Goal: Task Accomplishment & Management: Manage account settings

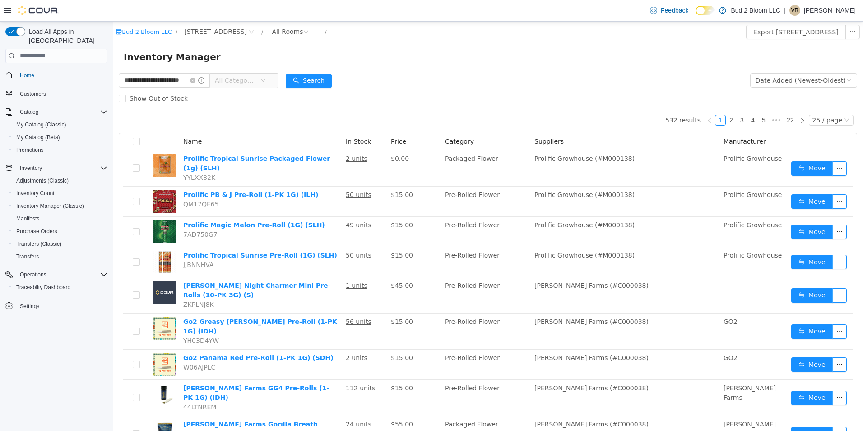
scroll to position [0, 11]
type input "**********"
click at [327, 78] on button "Search" at bounding box center [317, 80] width 46 height 14
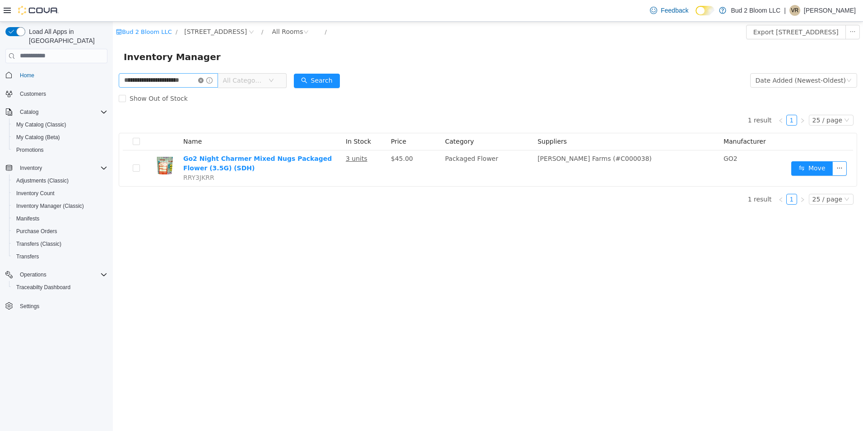
click at [202, 81] on icon "icon: close-circle" at bounding box center [200, 79] width 5 height 5
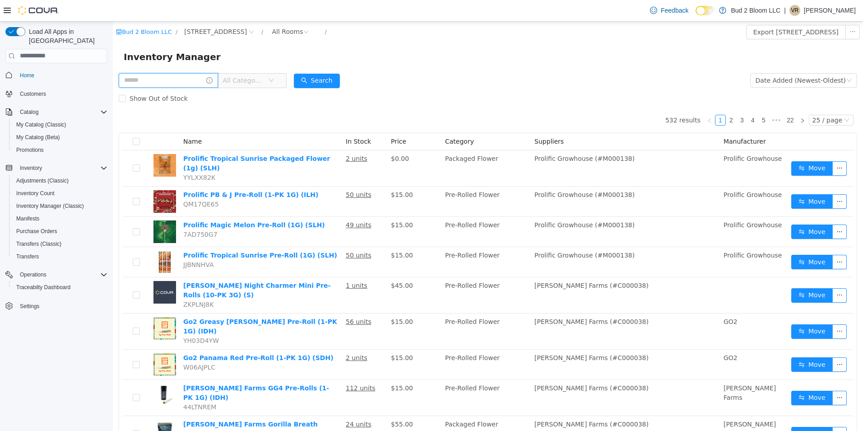
click at [176, 82] on input "text" at bounding box center [168, 80] width 99 height 14
type input "**********"
click at [303, 79] on button "Search" at bounding box center [317, 80] width 46 height 14
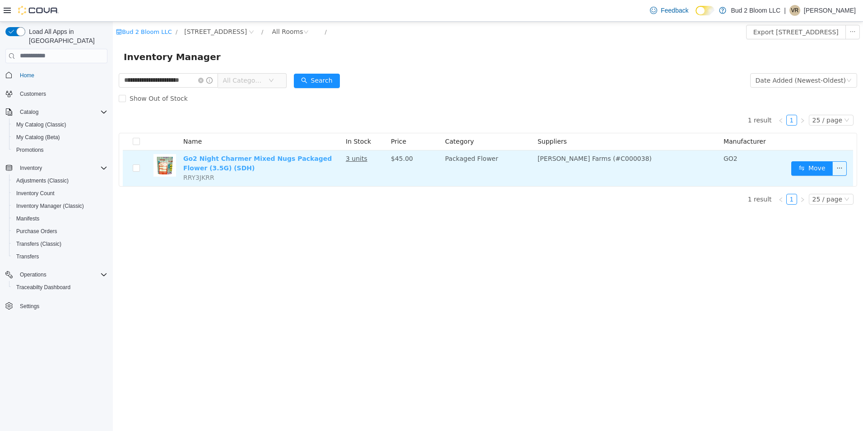
click at [320, 159] on link "Go2 Night Charmer Mixed Nugs Packaged Flower (3.5G) (SDH)" at bounding box center [257, 162] width 149 height 17
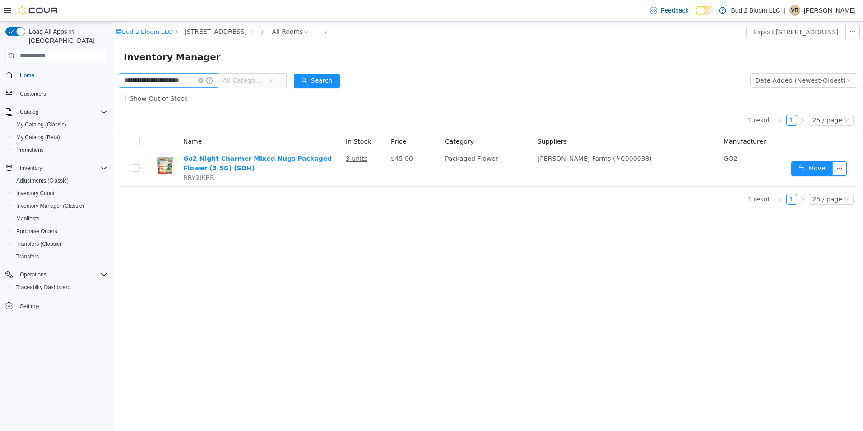
click at [201, 80] on icon "icon: close-circle" at bounding box center [200, 79] width 5 height 5
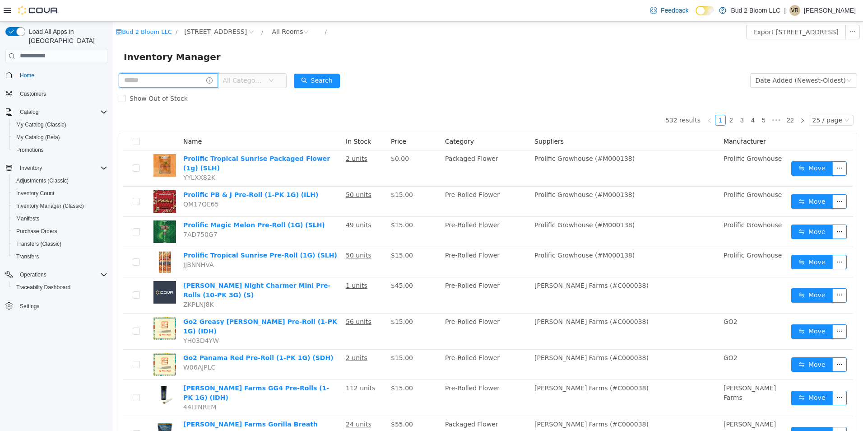
click at [163, 79] on input "text" at bounding box center [168, 80] width 99 height 14
type input "**********"
click at [311, 87] on button "Search" at bounding box center [317, 80] width 46 height 14
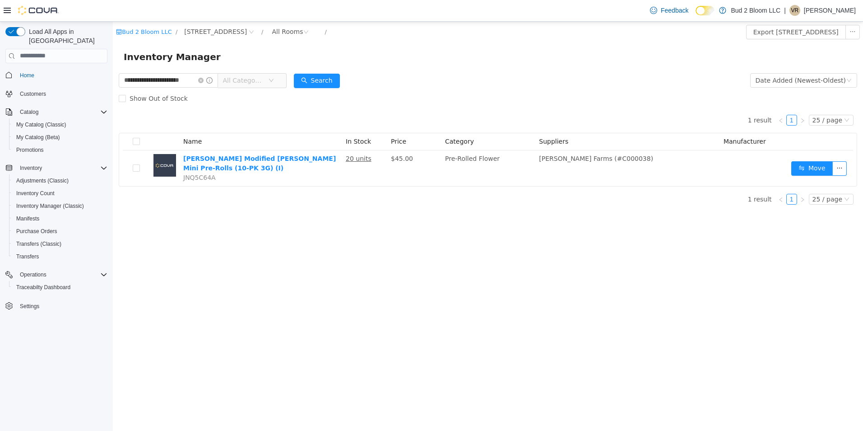
click at [296, 114] on div "1 result 1 25 / page Name In Stock Price Category Suppliers Manufacturer [PERSO…" at bounding box center [488, 146] width 739 height 79
click at [201, 80] on icon "icon: close-circle" at bounding box center [200, 79] width 5 height 5
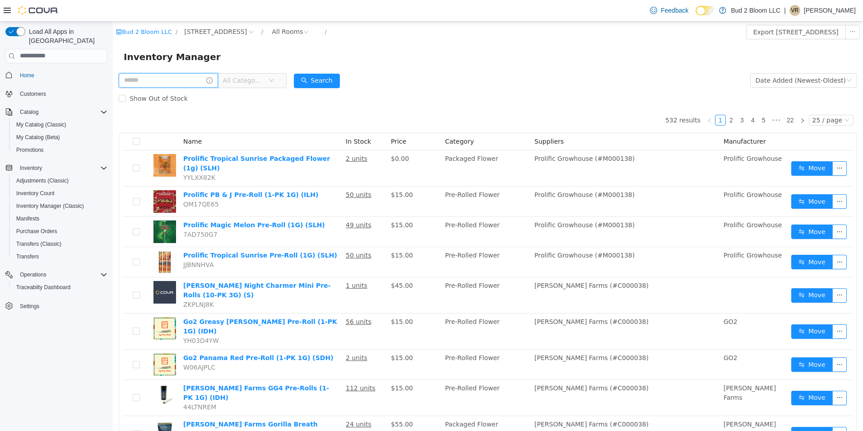
click at [189, 79] on input "text" at bounding box center [168, 80] width 99 height 14
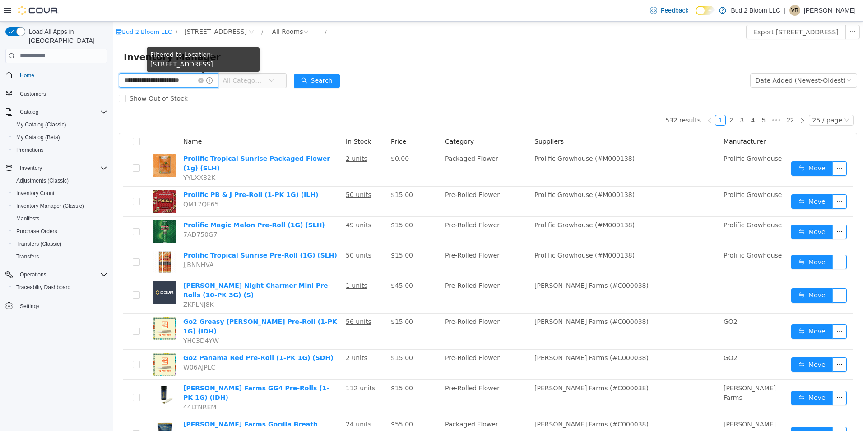
scroll to position [0, 11]
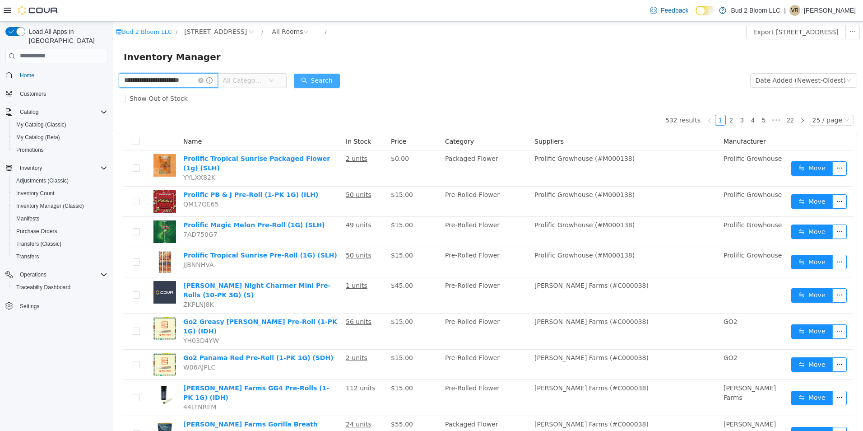
type input "**********"
click at [328, 82] on button "Search" at bounding box center [317, 80] width 46 height 14
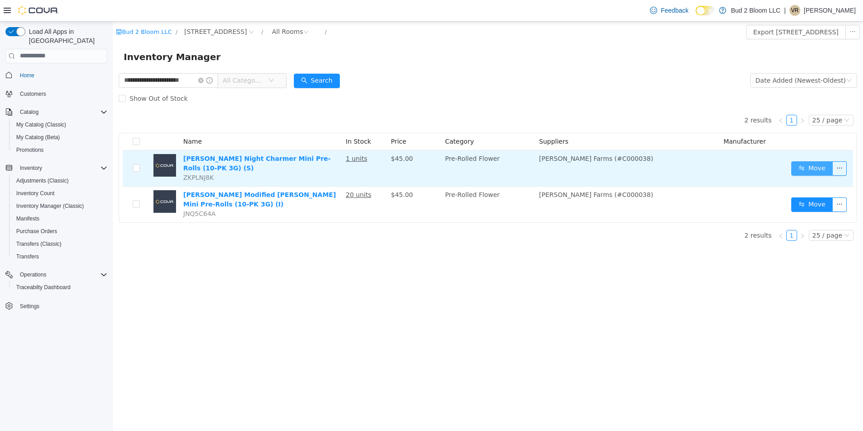
click at [825, 167] on button "Move" at bounding box center [812, 168] width 42 height 14
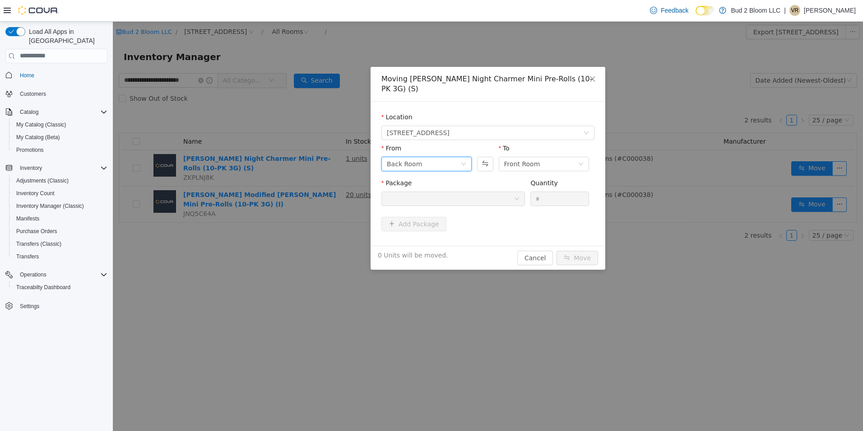
click at [454, 157] on div "Back Room" at bounding box center [424, 164] width 74 height 14
click at [406, 217] on li "SAMPLES" at bounding box center [426, 215] width 90 height 14
click at [491, 191] on div at bounding box center [450, 198] width 127 height 14
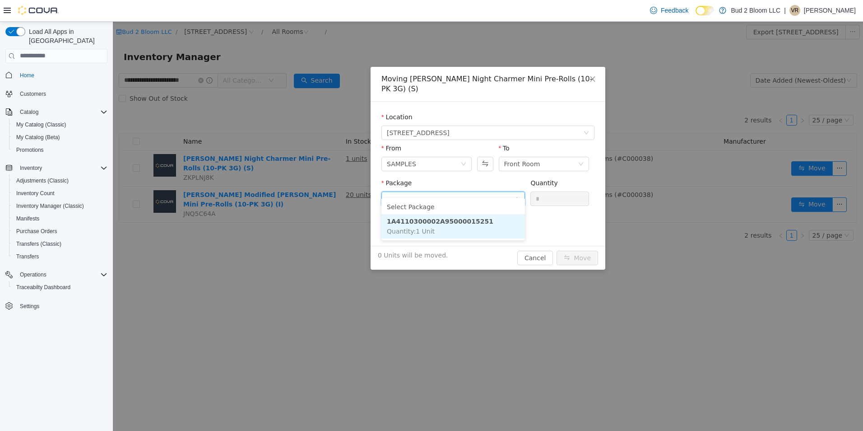
click at [449, 219] on strong "1A4110300002A95000015251" at bounding box center [440, 220] width 107 height 7
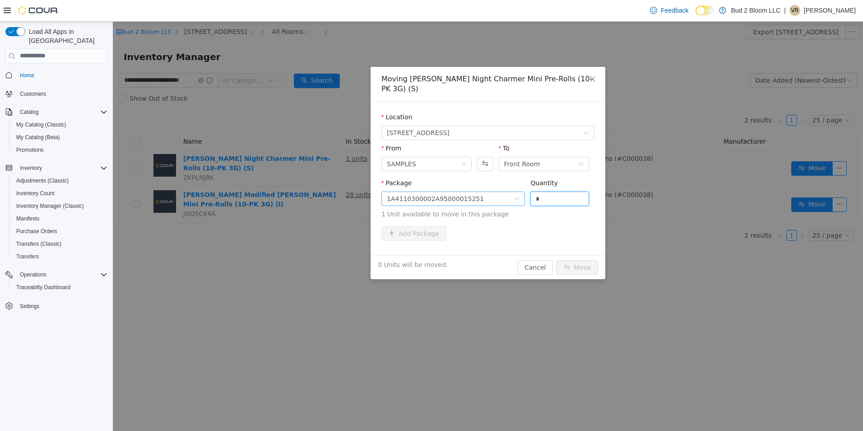
drag, startPoint x: 542, startPoint y: 189, endPoint x: 523, endPoint y: 188, distance: 19.0
click at [523, 188] on span "Package 1A4110300002A95000015251 Quantity * 1 Unit available to move in this pa…" at bounding box center [487, 199] width 213 height 40
type input "*"
click at [557, 260] on button "Move" at bounding box center [578, 267] width 42 height 14
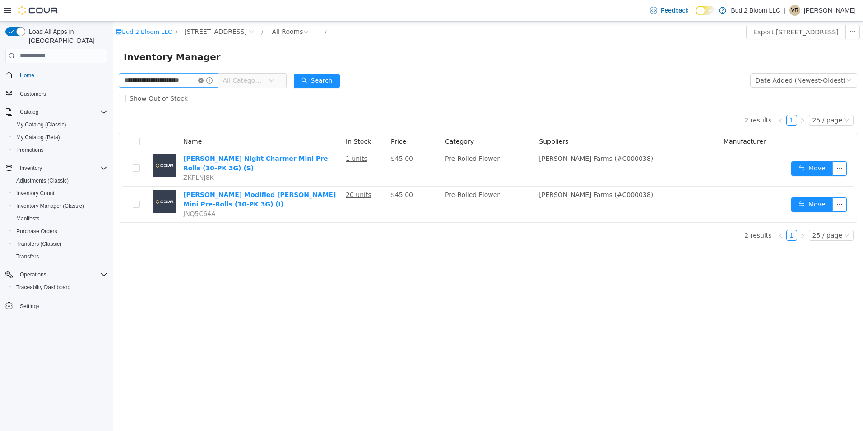
click at [199, 81] on icon "icon: close-circle" at bounding box center [200, 79] width 5 height 5
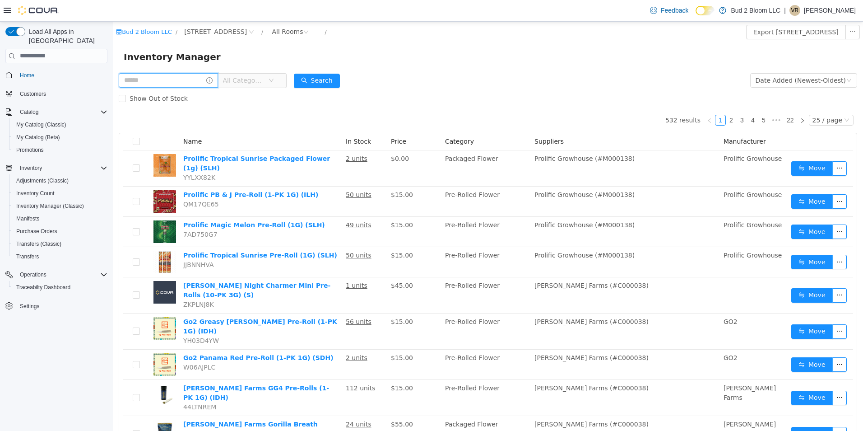
click at [164, 83] on input "text" at bounding box center [168, 80] width 99 height 14
type input "**********"
click at [202, 81] on icon "icon: close-circle" at bounding box center [200, 79] width 5 height 5
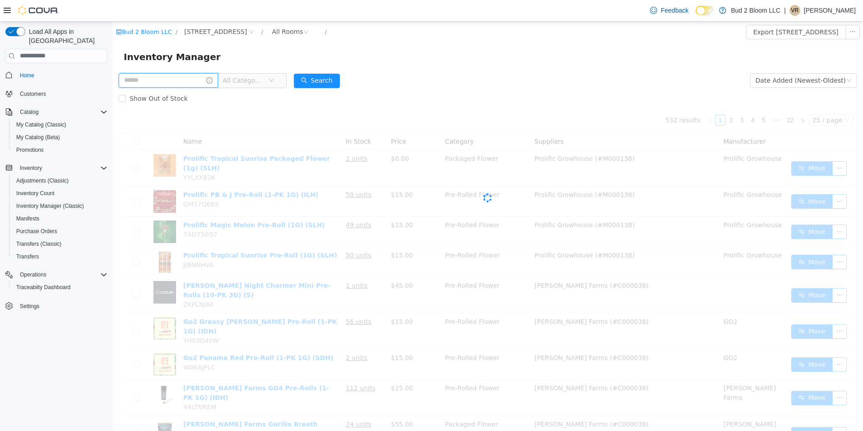
click at [174, 79] on input "text" at bounding box center [168, 80] width 99 height 14
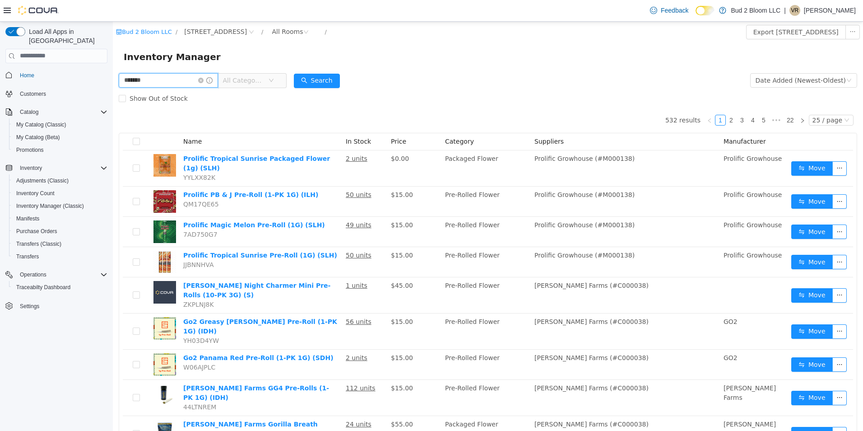
type input "*******"
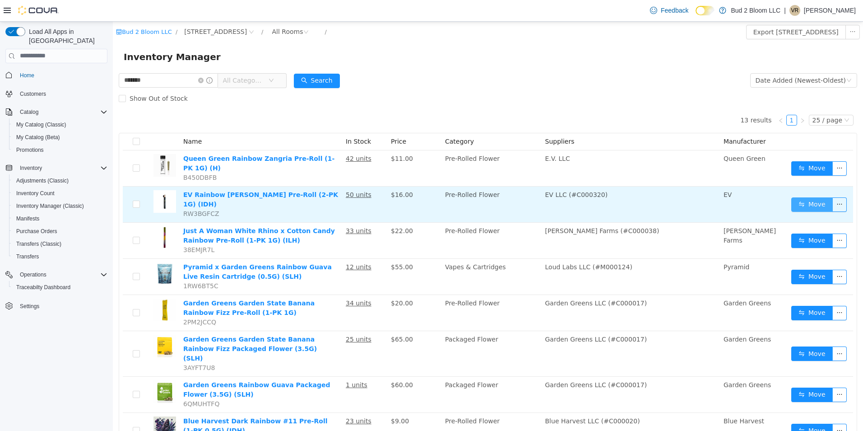
click at [806, 197] on button "Move" at bounding box center [812, 204] width 42 height 14
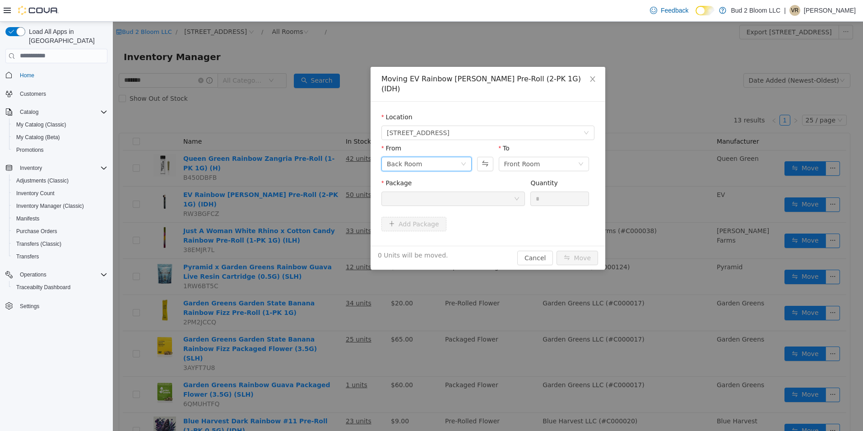
click at [462, 158] on div "Back Room" at bounding box center [426, 163] width 90 height 14
click at [435, 216] on li "SAMPLES" at bounding box center [426, 215] width 90 height 14
click at [486, 192] on div at bounding box center [450, 198] width 127 height 14
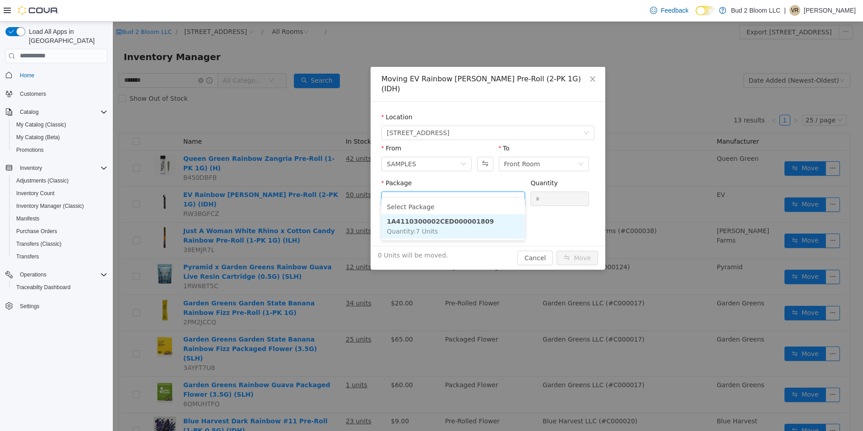
click at [466, 220] on strong "1A4110300002CED000001809" at bounding box center [440, 220] width 107 height 7
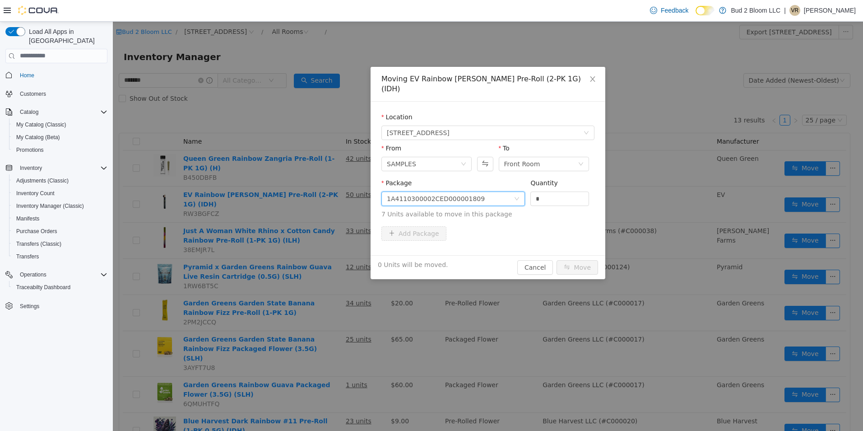
click at [516, 191] on span "Package 1A4110300002CED000001809 Quantity * 7 Units available to move in this p…" at bounding box center [487, 199] width 213 height 40
type input "*"
click at [557, 260] on button "Move" at bounding box center [578, 267] width 42 height 14
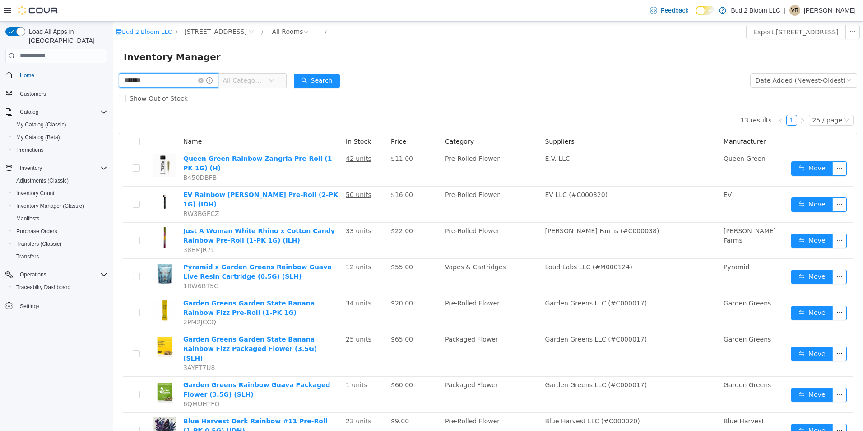
drag, startPoint x: 152, startPoint y: 81, endPoint x: 203, endPoint y: 94, distance: 52.6
click at [113, 72] on html "Bud 2 Bloom LLC / [STREET_ADDRESS] / All Rooms / Export [STREET_ADDRESS] Invent…" at bounding box center [488, 225] width 750 height 409
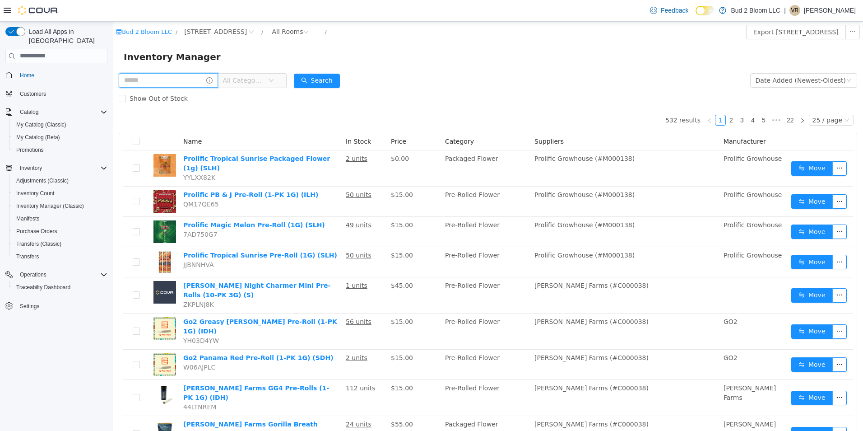
click at [184, 79] on input "text" at bounding box center [168, 80] width 99 height 14
type input "**********"
click at [298, 76] on button "Search" at bounding box center [317, 80] width 46 height 14
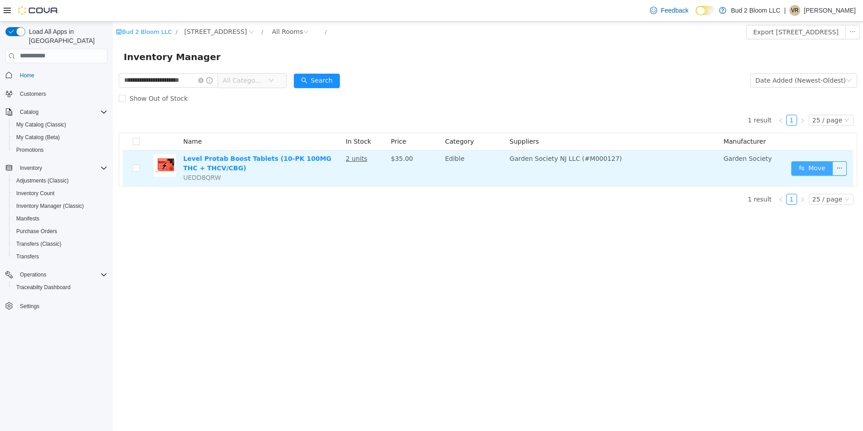
click at [818, 170] on button "Move" at bounding box center [812, 168] width 42 height 14
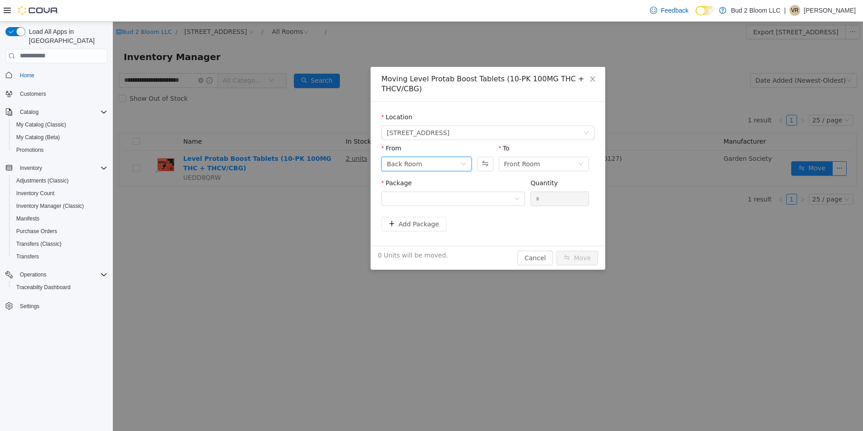
click at [426, 166] on div "Back Room" at bounding box center [424, 164] width 74 height 14
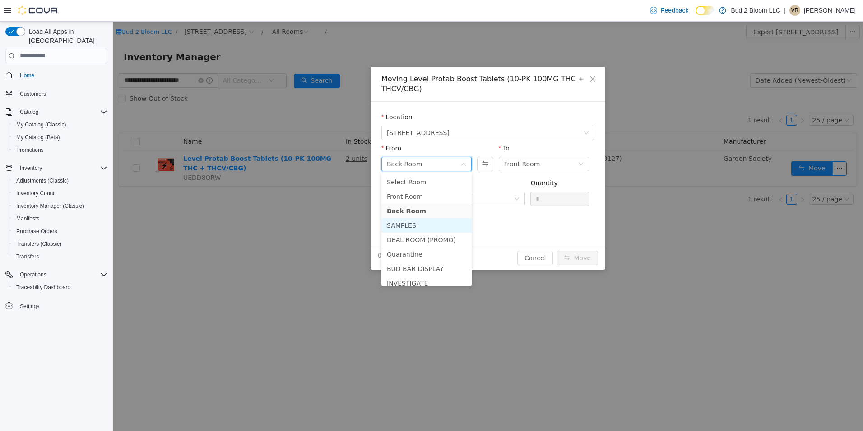
click at [401, 222] on li "SAMPLES" at bounding box center [426, 225] width 90 height 14
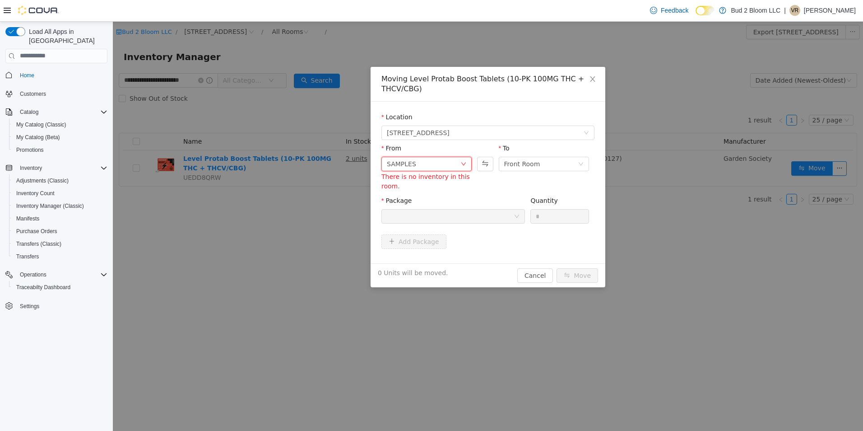
click at [438, 163] on div "SAMPLES" at bounding box center [424, 164] width 74 height 14
click at [510, 197] on div "Package" at bounding box center [453, 201] width 144 height 13
click at [463, 164] on icon "icon: down" at bounding box center [463, 163] width 5 height 3
click at [408, 210] on li "Back Room" at bounding box center [426, 210] width 90 height 14
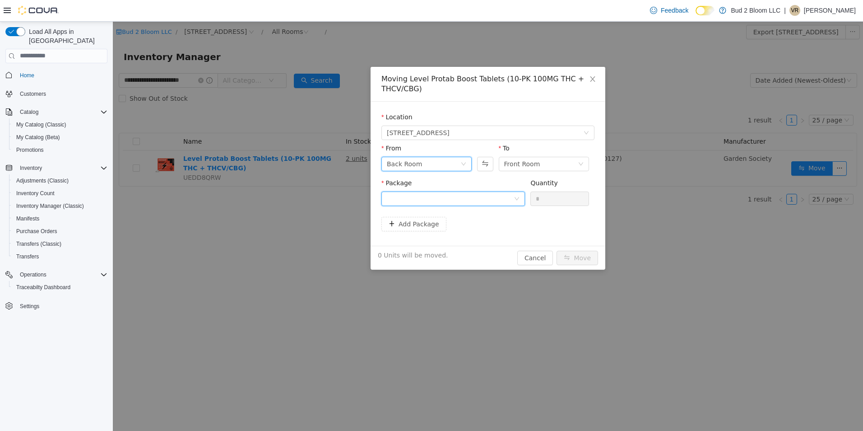
click at [476, 197] on div at bounding box center [450, 198] width 127 height 14
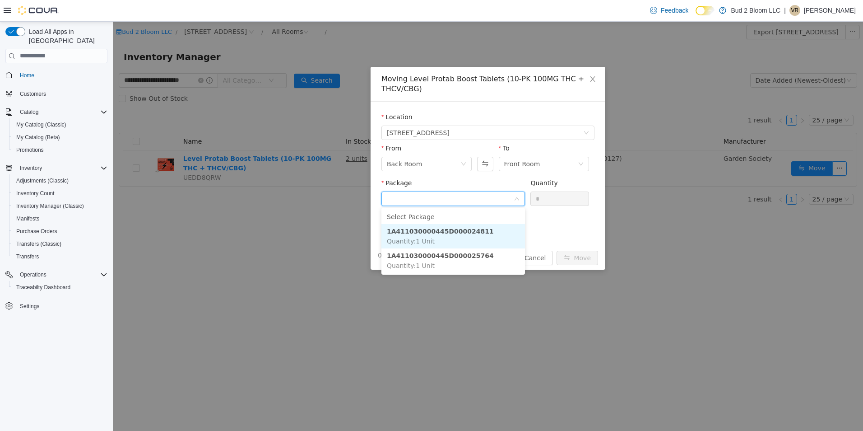
drag, startPoint x: 453, startPoint y: 231, endPoint x: 459, endPoint y: 229, distance: 5.6
click at [454, 231] on strong "1A411030000445D000024811" at bounding box center [440, 230] width 107 height 7
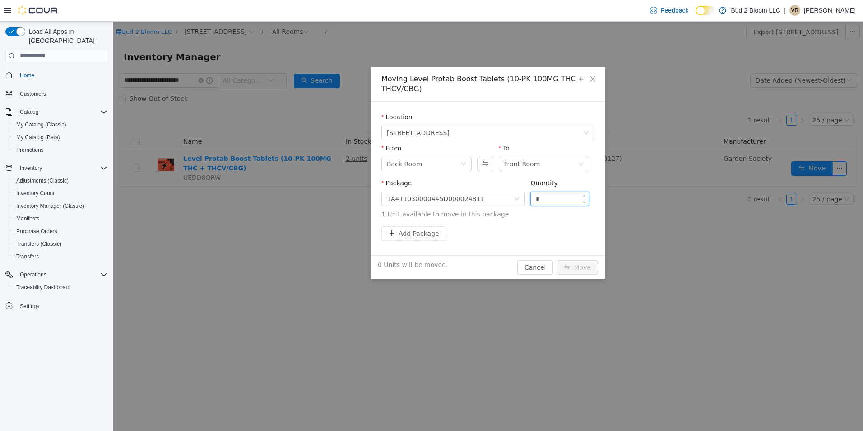
drag, startPoint x: 554, startPoint y: 191, endPoint x: 535, endPoint y: 195, distance: 19.8
click at [535, 195] on input "*" at bounding box center [560, 198] width 58 height 14
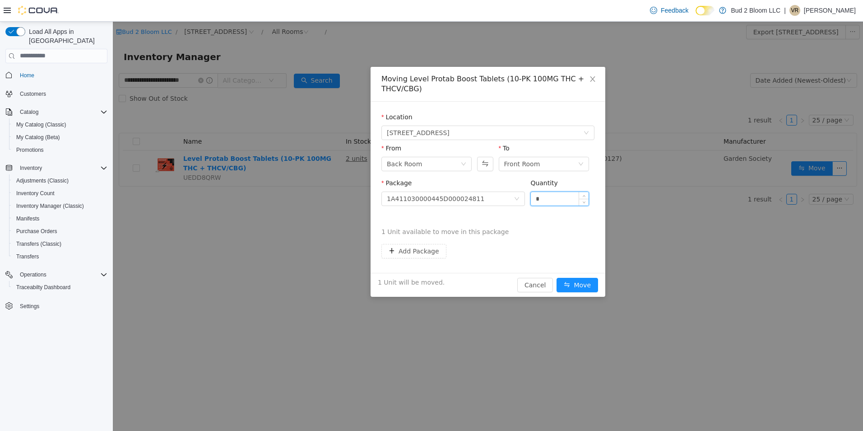
type input "*"
click at [557, 277] on button "Move" at bounding box center [578, 284] width 42 height 14
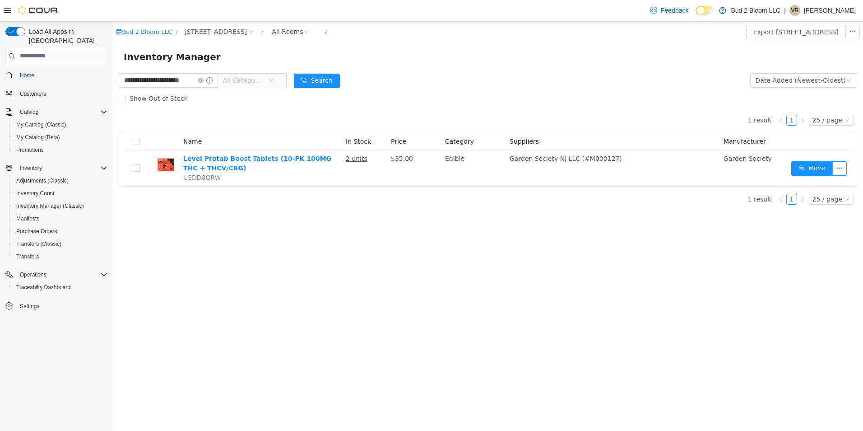
drag, startPoint x: 202, startPoint y: 80, endPoint x: 217, endPoint y: 80, distance: 15.4
click at [203, 80] on icon "icon: close-circle" at bounding box center [200, 79] width 5 height 5
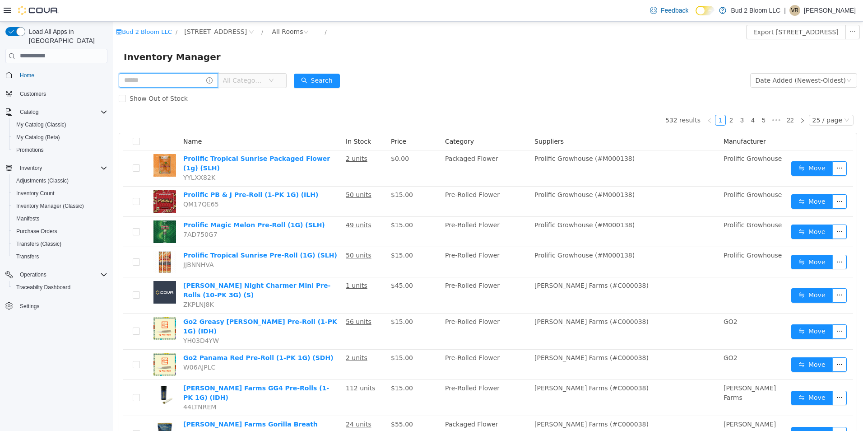
click at [180, 82] on input "text" at bounding box center [168, 80] width 99 height 14
type input "**********"
click at [313, 84] on button "Search" at bounding box center [317, 80] width 46 height 14
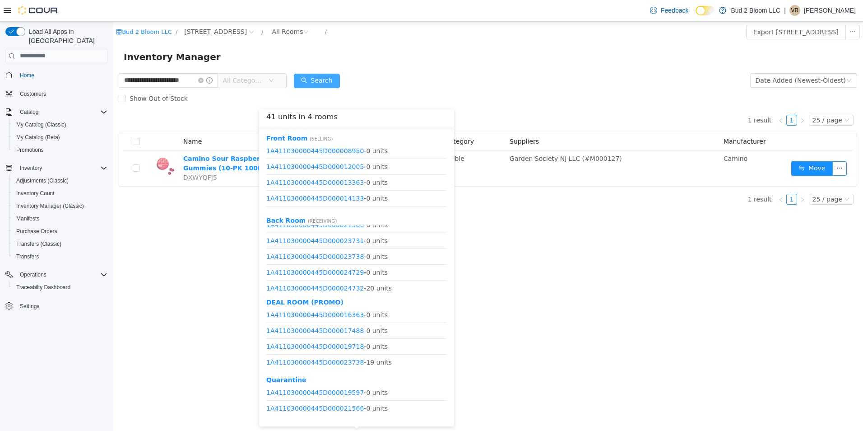
scroll to position [201, 0]
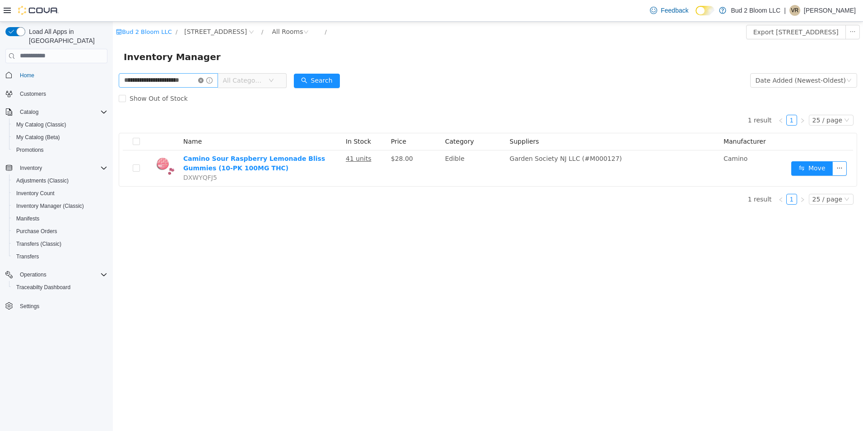
click at [200, 79] on icon "icon: close-circle" at bounding box center [200, 79] width 5 height 5
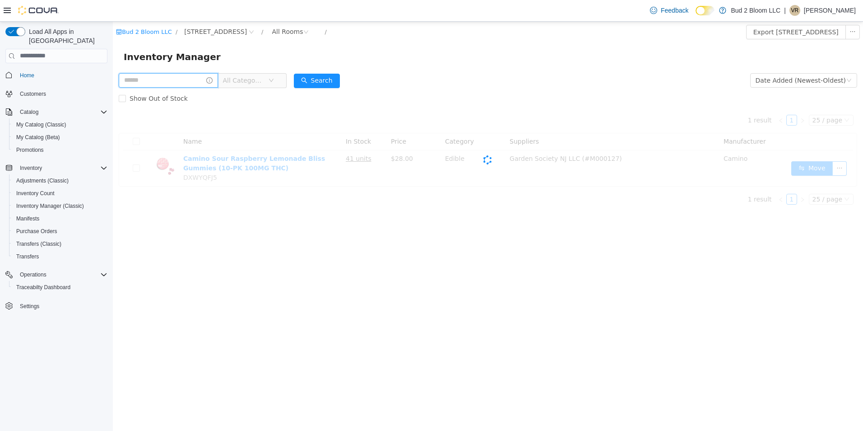
click at [171, 79] on input "text" at bounding box center [168, 80] width 99 height 14
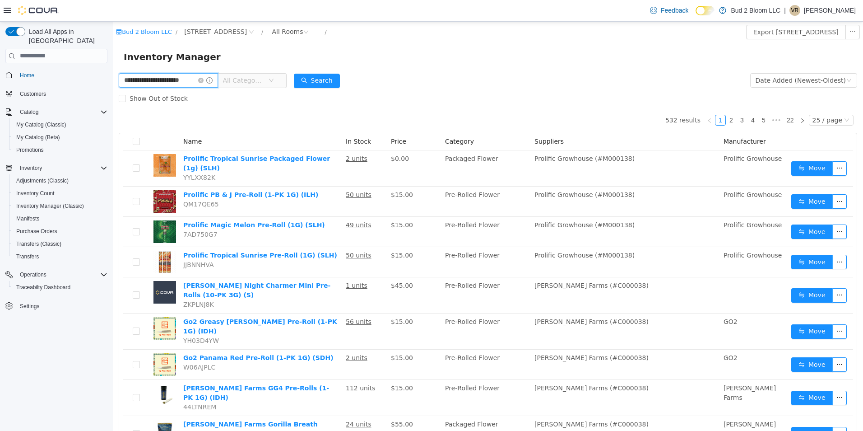
scroll to position [0, 12]
type input "**********"
click at [321, 82] on button "Search" at bounding box center [317, 80] width 46 height 14
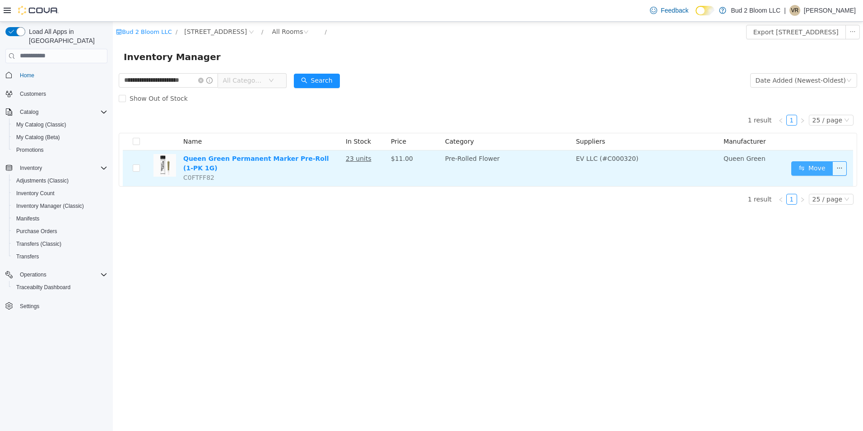
click at [812, 166] on button "Move" at bounding box center [812, 168] width 42 height 14
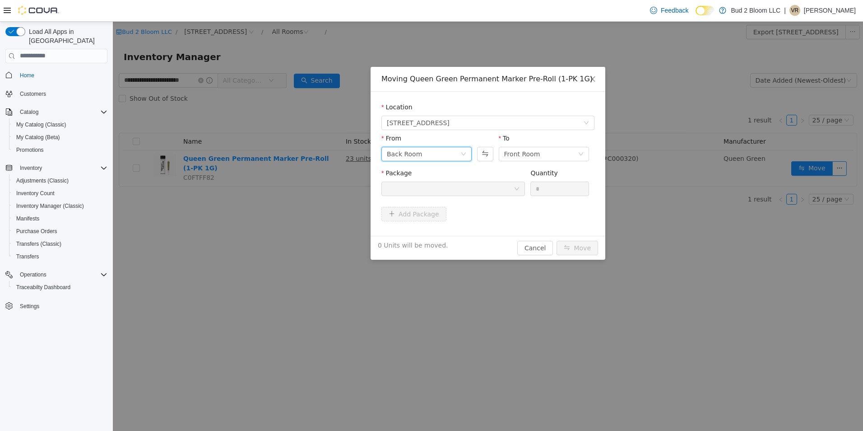
click at [420, 152] on div "Back Room" at bounding box center [424, 154] width 74 height 14
click at [414, 215] on li "SAMPLES" at bounding box center [426, 215] width 90 height 14
drag, startPoint x: 507, startPoint y: 190, endPoint x: 504, endPoint y: 194, distance: 5.5
click at [507, 190] on div at bounding box center [450, 188] width 127 height 14
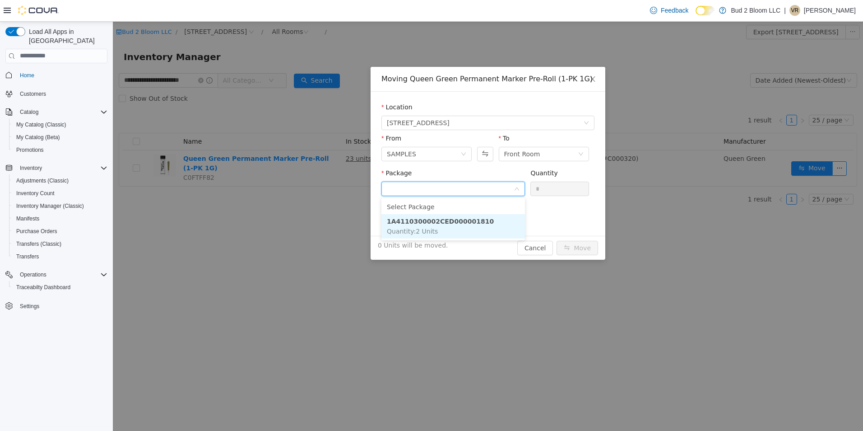
click at [482, 218] on li "1A4110300002CED000001810 Quantity : 2 Units" at bounding box center [453, 226] width 144 height 24
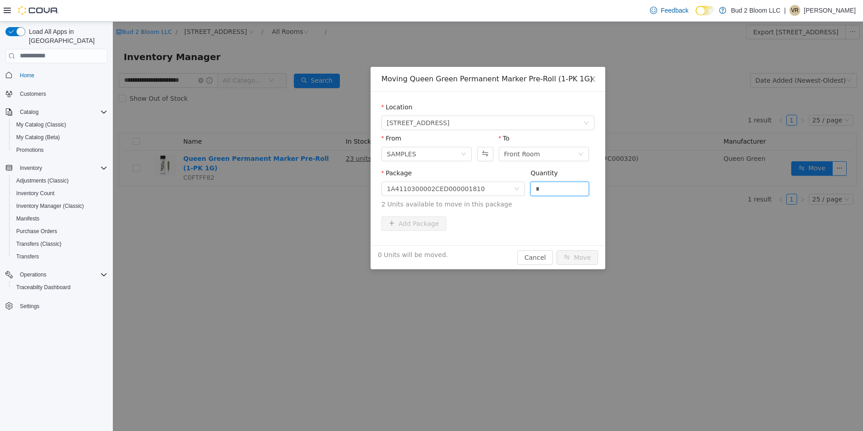
drag, startPoint x: 549, startPoint y: 191, endPoint x: 526, endPoint y: 187, distance: 23.2
click at [525, 188] on div "Package 1A4110300002CED000001810 Quantity * 2 Units available to move in this p…" at bounding box center [487, 188] width 213 height 41
type input "*"
click at [557, 250] on button "Move" at bounding box center [578, 257] width 42 height 14
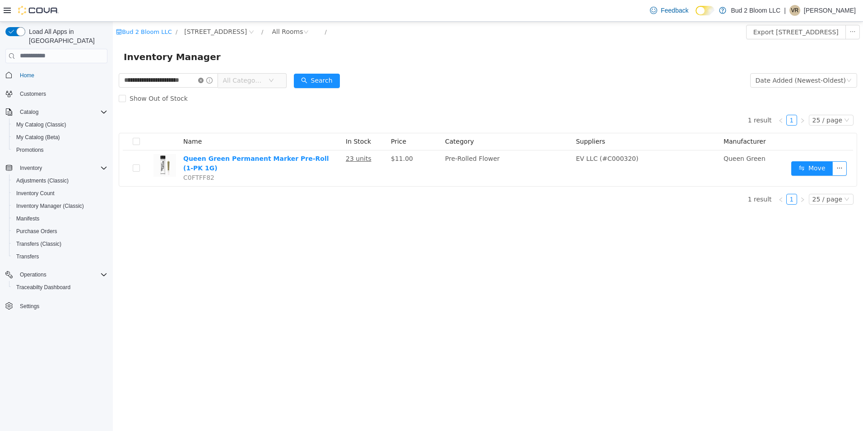
click at [199, 80] on icon "icon: close-circle" at bounding box center [200, 79] width 5 height 5
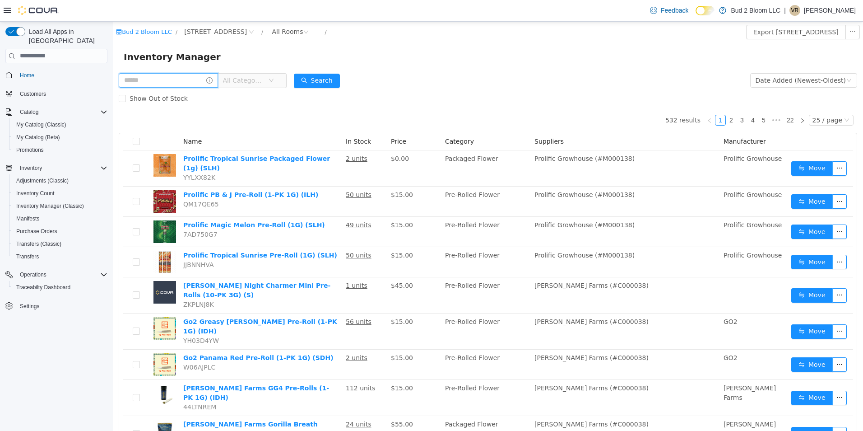
click at [188, 79] on input "text" at bounding box center [168, 80] width 99 height 14
type input "**********"
click at [315, 81] on button "Search" at bounding box center [317, 80] width 46 height 14
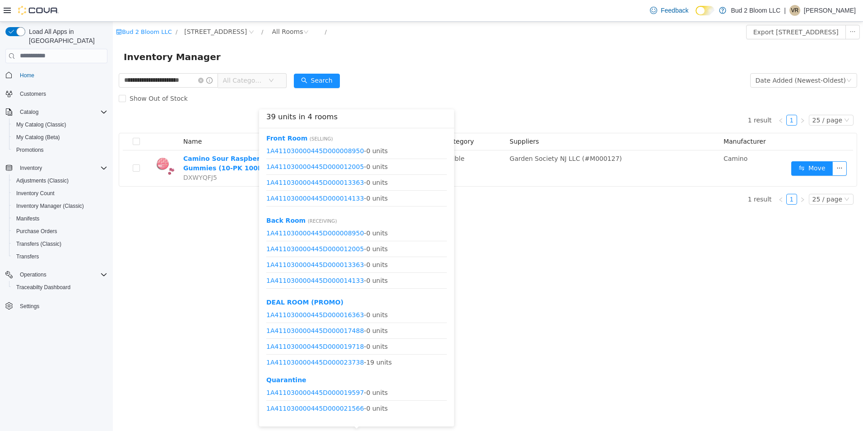
click at [360, 160] on li "1A411030000445D000012005 - 0 units" at bounding box center [356, 166] width 181 height 16
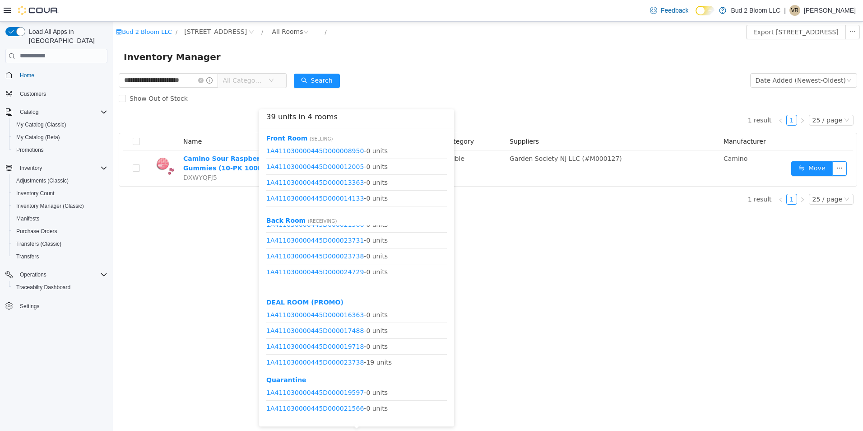
scroll to position [201, 0]
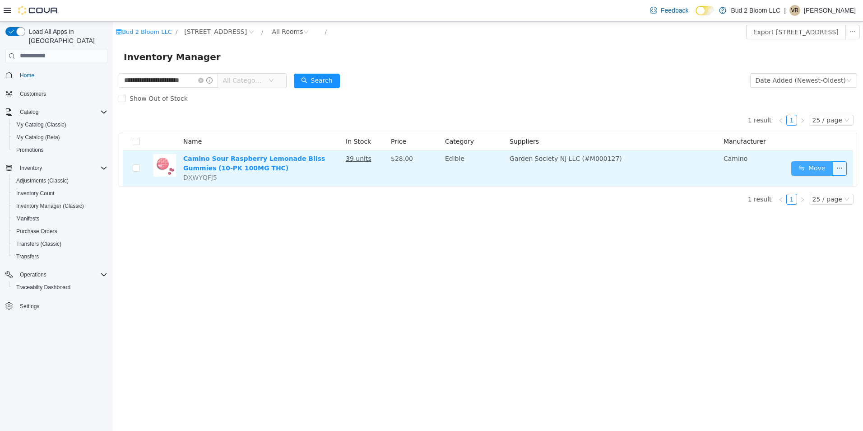
click at [814, 171] on button "Move" at bounding box center [812, 168] width 42 height 14
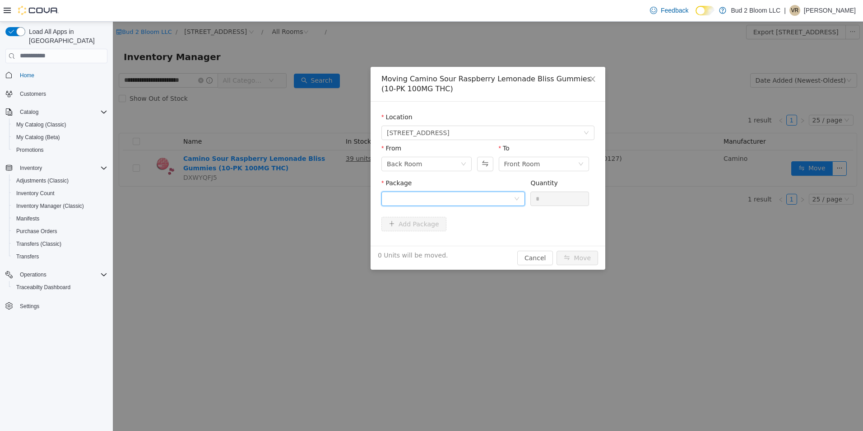
click at [442, 198] on div at bounding box center [450, 198] width 127 height 14
click at [452, 231] on strong "1A411030000445D000024732" at bounding box center [440, 230] width 107 height 7
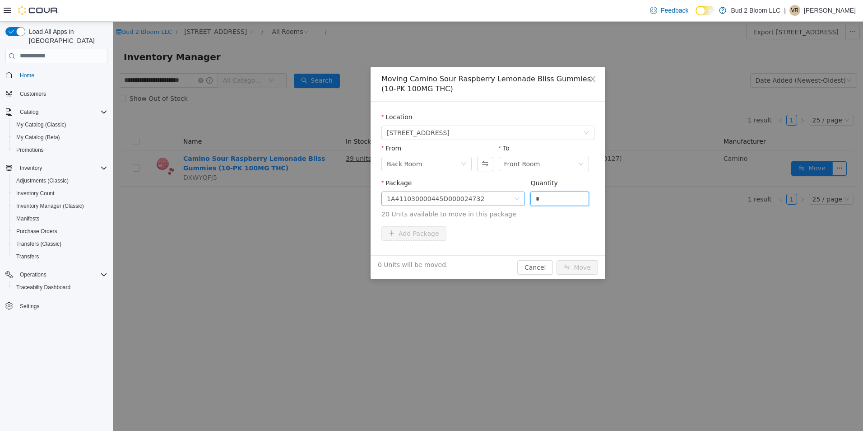
drag, startPoint x: 548, startPoint y: 197, endPoint x: 524, endPoint y: 195, distance: 23.5
click at [524, 195] on span "Package 1A411030000445D000024732 Quantity * 20 Units available to move in this …" at bounding box center [487, 199] width 213 height 40
type input "**"
click at [557, 260] on button "Move" at bounding box center [578, 267] width 42 height 14
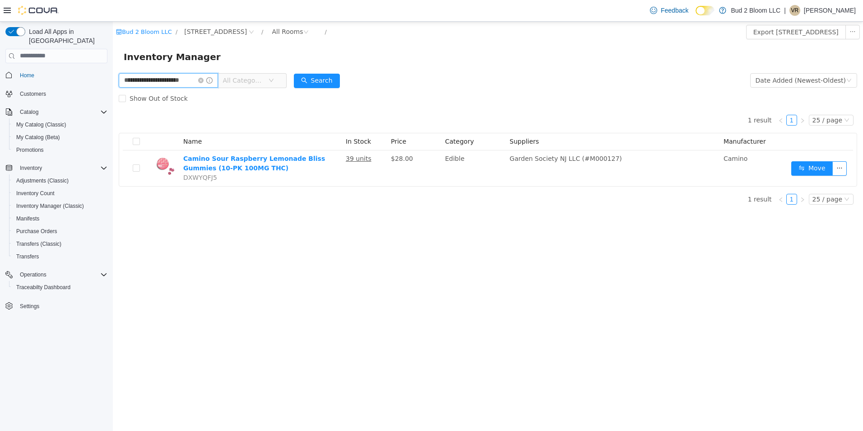
click at [200, 83] on input "**********" at bounding box center [168, 80] width 99 height 14
click at [202, 80] on icon "icon: close-circle" at bounding box center [200, 79] width 5 height 5
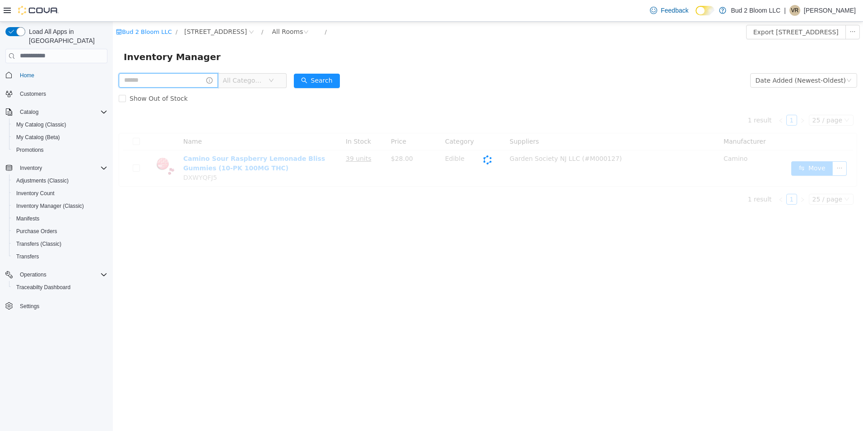
click at [190, 80] on input "text" at bounding box center [168, 80] width 99 height 14
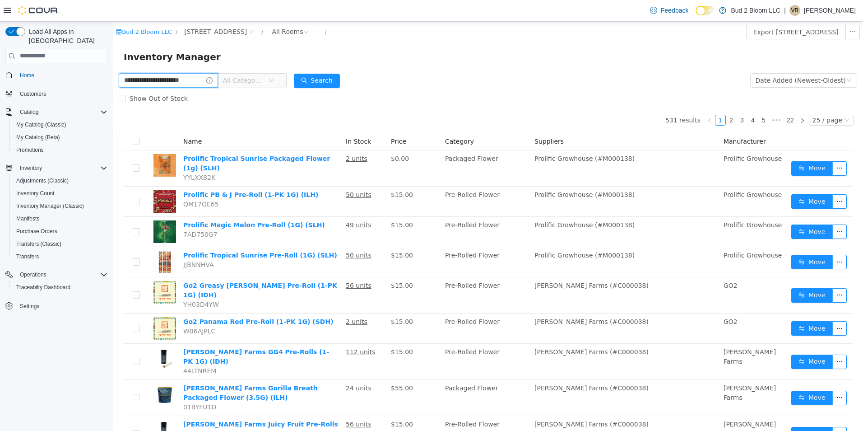
scroll to position [0, 10]
type input "**********"
click at [318, 77] on button "Search" at bounding box center [317, 80] width 46 height 14
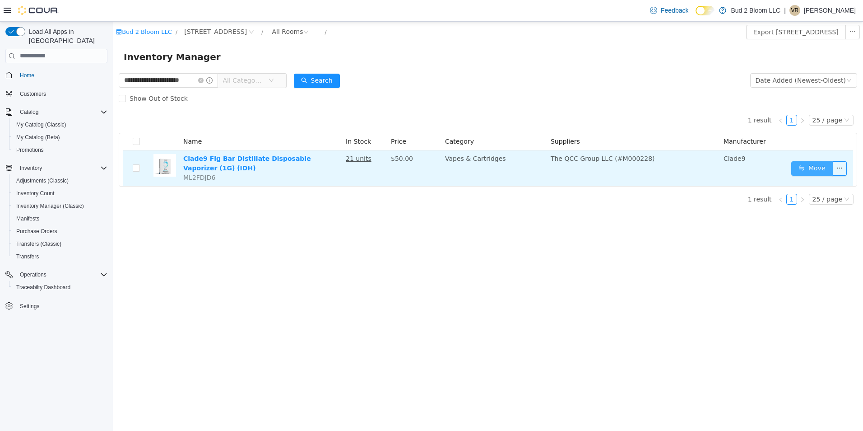
click at [808, 163] on button "Move" at bounding box center [812, 168] width 42 height 14
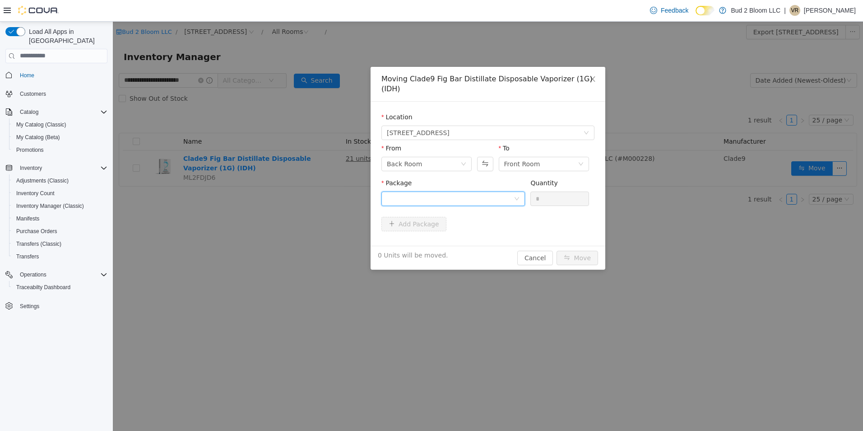
click at [440, 191] on div at bounding box center [450, 198] width 127 height 14
drag, startPoint x: 459, startPoint y: 219, endPoint x: 536, endPoint y: 206, distance: 78.2
click at [460, 219] on strong "1A4110300006019000004820" at bounding box center [440, 220] width 106 height 7
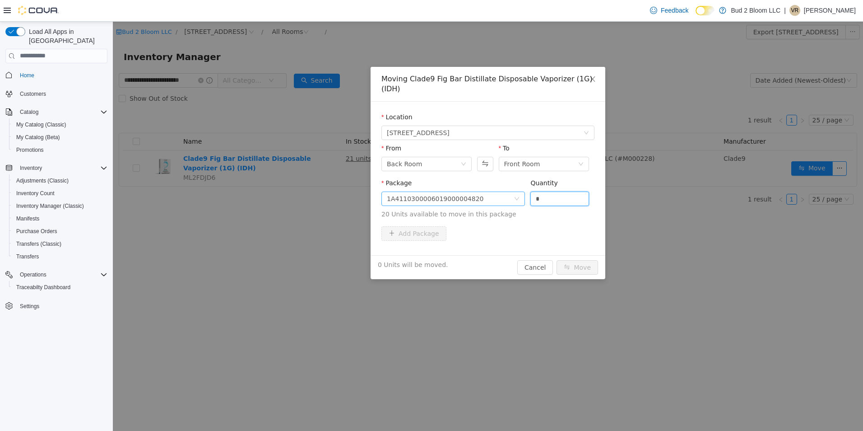
drag, startPoint x: 553, startPoint y: 187, endPoint x: 516, endPoint y: 185, distance: 36.2
click at [516, 185] on span "Package 1A4110300006019000004820 Quantity * 20 Units available to move in this …" at bounding box center [487, 199] width 213 height 40
type input "**"
click at [557, 260] on button "Move" at bounding box center [578, 267] width 42 height 14
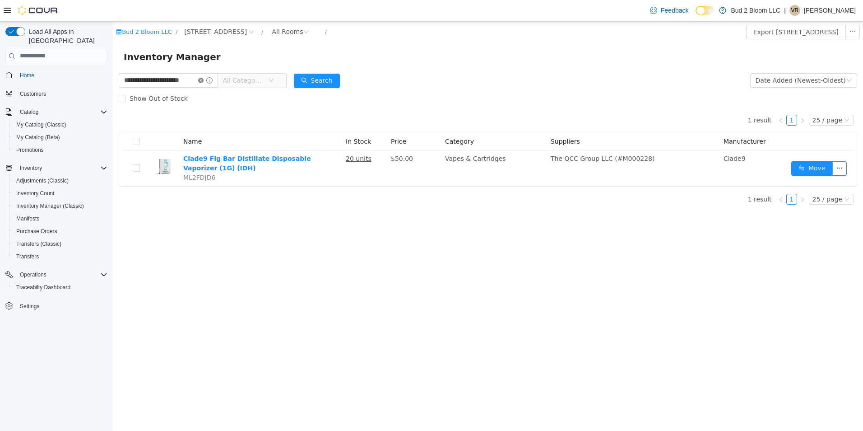
click at [203, 81] on icon "icon: close-circle" at bounding box center [200, 79] width 5 height 5
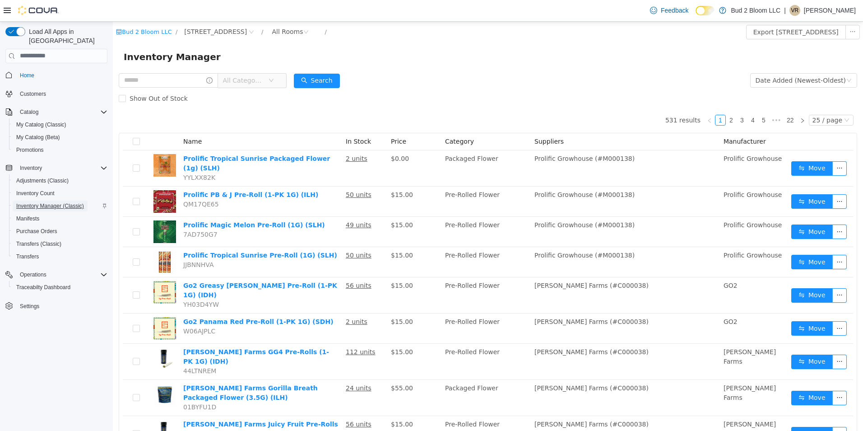
click at [77, 202] on span "Inventory Manager (Classic)" at bounding box center [50, 205] width 68 height 7
click at [112, 192] on div "Load All Apps in New Hub Home Customers Catalog My Catalog (Classic) My Catalog…" at bounding box center [56, 229] width 113 height 414
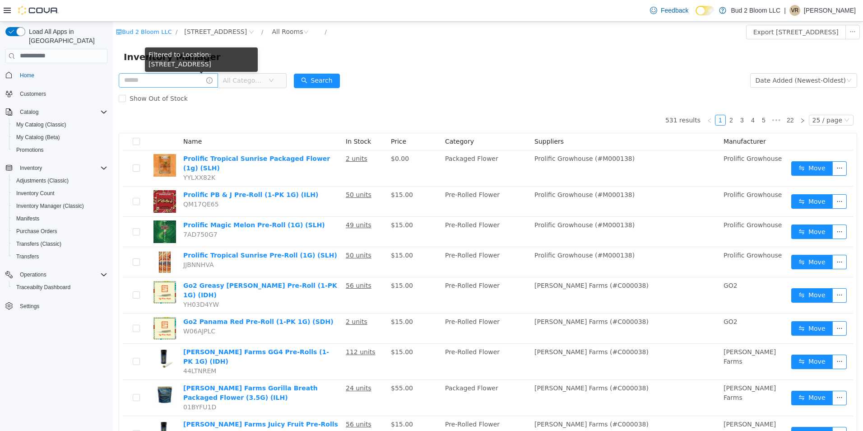
click at [206, 81] on icon "icon: info-circle" at bounding box center [209, 80] width 6 height 6
click at [175, 79] on input "text" at bounding box center [168, 80] width 99 height 14
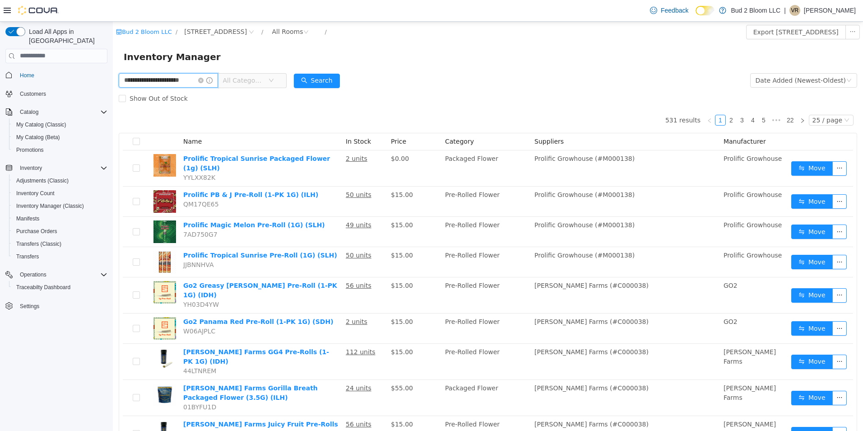
scroll to position [0, 12]
type input "**********"
click at [305, 78] on button "Search" at bounding box center [317, 80] width 46 height 14
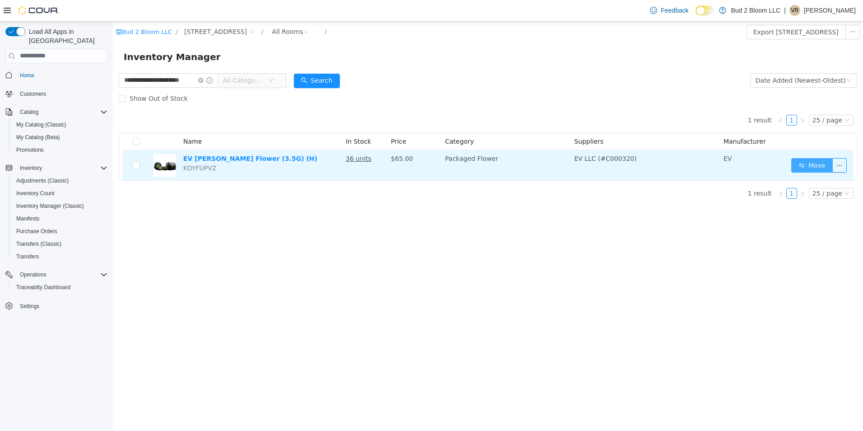
click at [812, 162] on button "Move" at bounding box center [812, 165] width 42 height 14
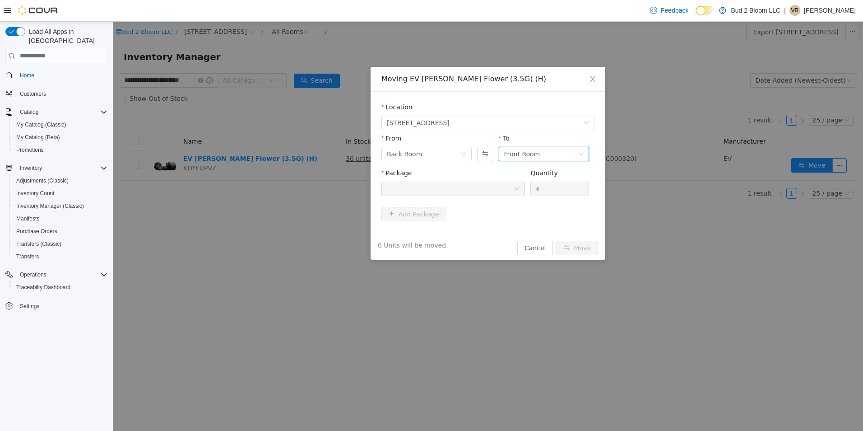
click at [519, 157] on div "Front Room" at bounding box center [522, 154] width 36 height 14
click at [527, 254] on li "BUD BAR DISPLAY" at bounding box center [544, 258] width 90 height 14
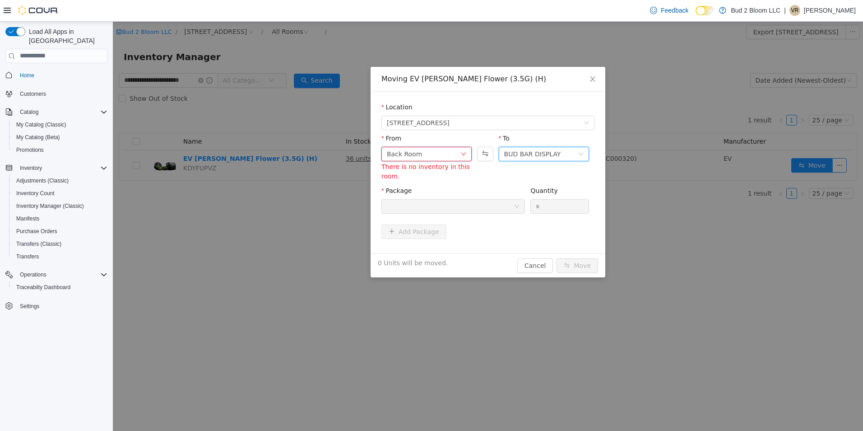
click at [425, 152] on div "Back Room" at bounding box center [424, 154] width 74 height 14
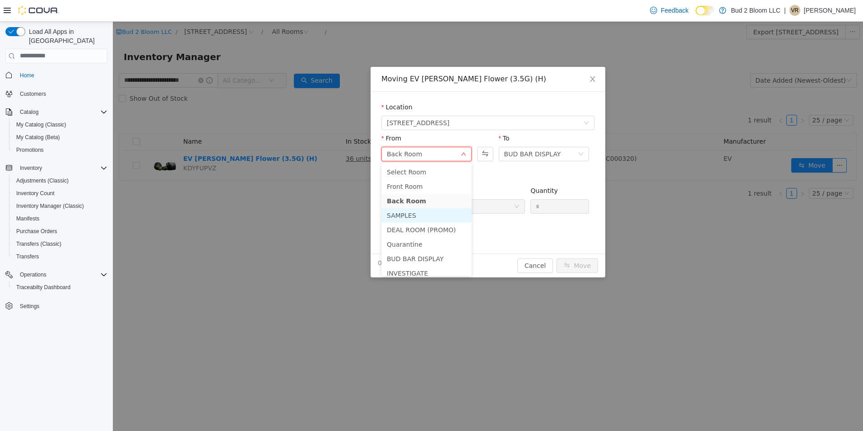
click at [409, 211] on li "SAMPLES" at bounding box center [426, 215] width 90 height 14
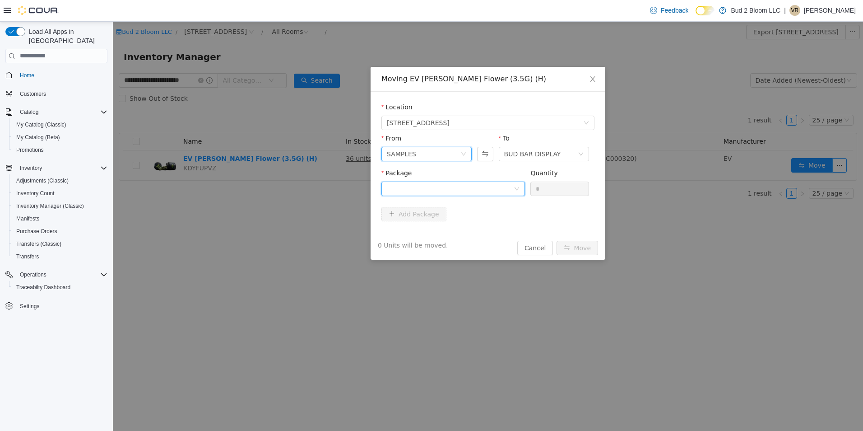
click at [476, 188] on div at bounding box center [450, 188] width 127 height 14
click at [470, 220] on strong "1A4110300002CED000001807" at bounding box center [440, 220] width 107 height 7
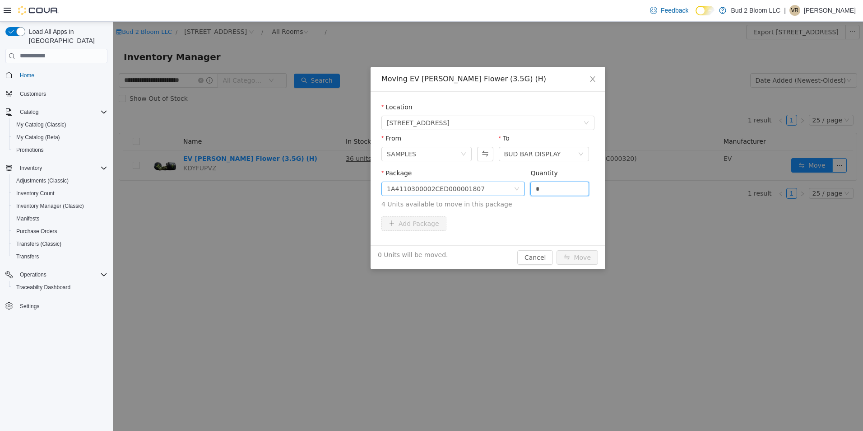
drag, startPoint x: 550, startPoint y: 185, endPoint x: 519, endPoint y: 183, distance: 31.2
click at [519, 183] on span "Package 1A4110300002CED000001807 Quantity * 4 Units available to move in this p…" at bounding box center [487, 189] width 213 height 40
type input "*"
click at [557, 250] on button "Move" at bounding box center [578, 257] width 42 height 14
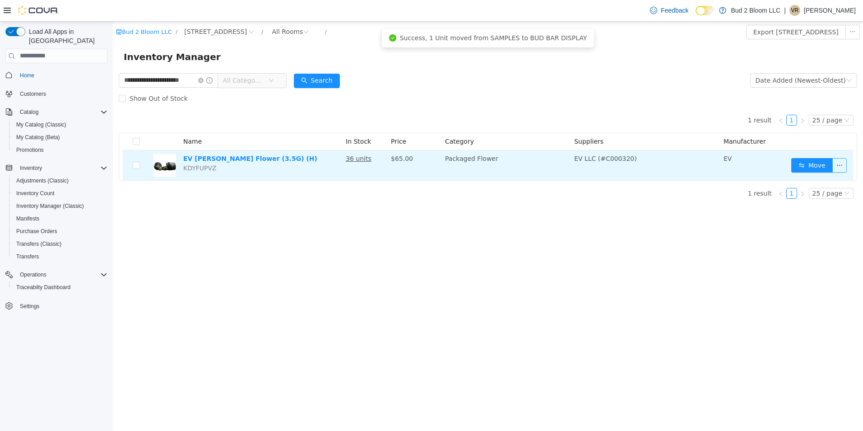
click at [839, 163] on button "button" at bounding box center [839, 165] width 14 height 14
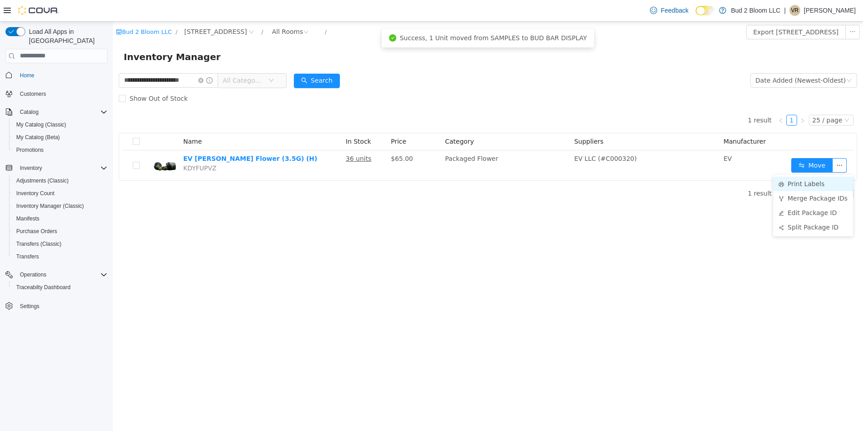
click at [806, 184] on li "Print Labels" at bounding box center [813, 183] width 80 height 14
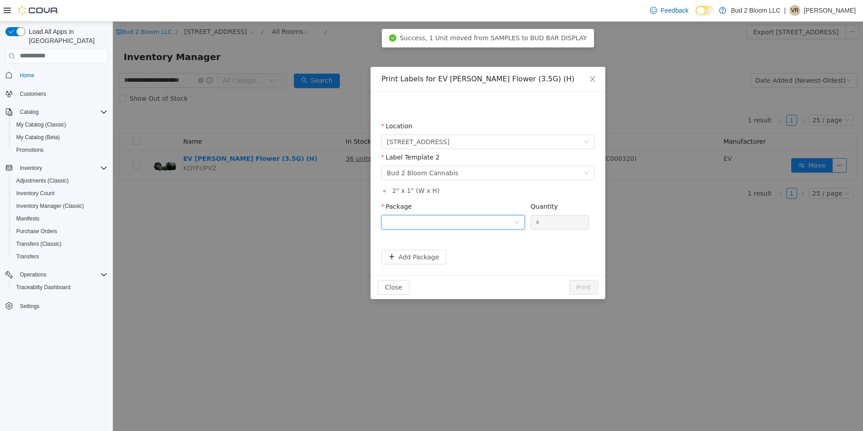
click at [428, 220] on div at bounding box center [450, 222] width 127 height 14
click at [447, 268] on strong "1A4110300002CED000001807" at bounding box center [440, 268] width 107 height 7
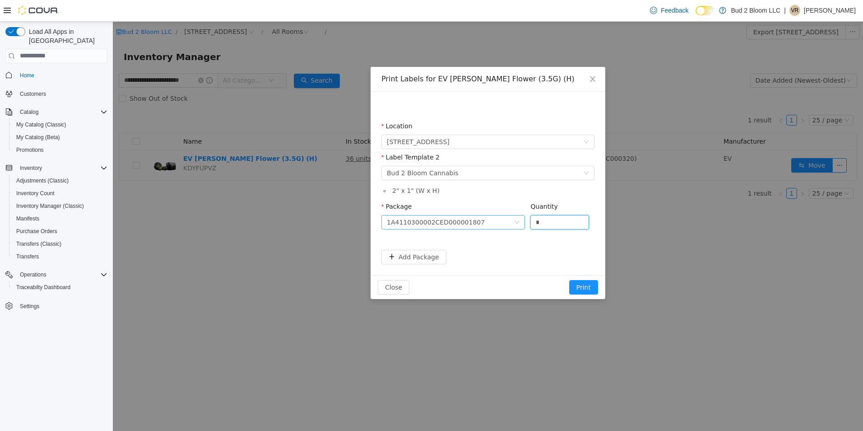
drag, startPoint x: 549, startPoint y: 219, endPoint x: 525, endPoint y: 216, distance: 24.6
click at [525, 209] on span "Package 1A4110300002CED000001807 Quantity *" at bounding box center [485, 205] width 208 height 7
click at [586, 281] on button "Print" at bounding box center [583, 286] width 29 height 14
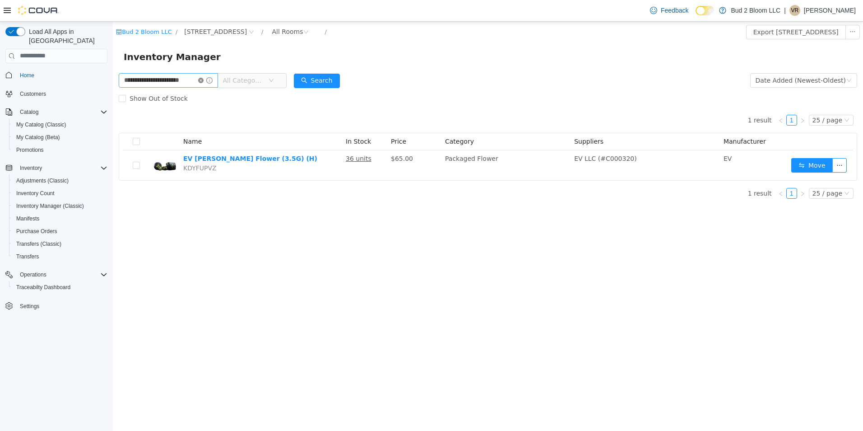
click at [203, 82] on icon "icon: close-circle" at bounding box center [200, 79] width 5 height 5
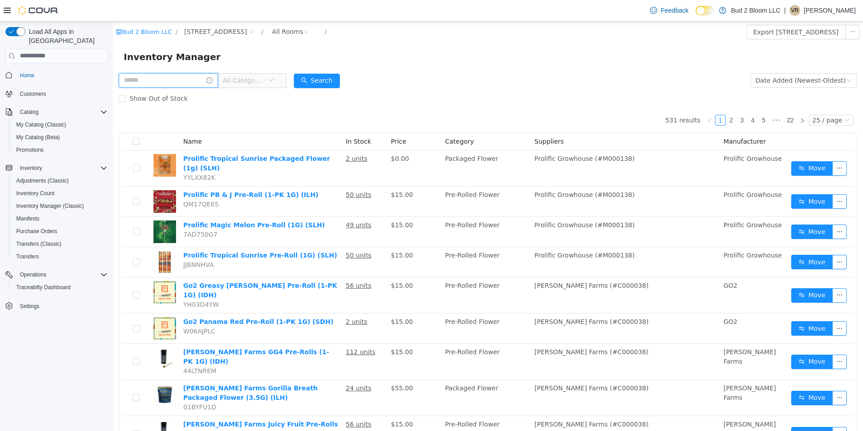
click at [159, 75] on input "text" at bounding box center [168, 80] width 99 height 14
type input "**********"
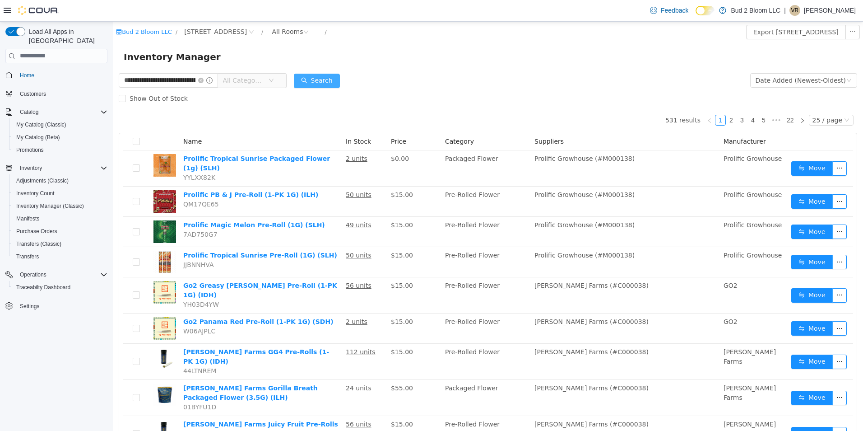
click at [308, 81] on button "Search" at bounding box center [317, 80] width 46 height 14
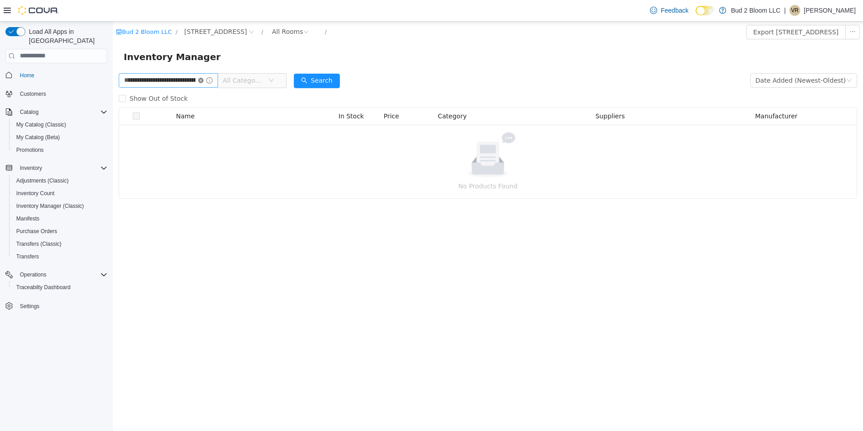
click at [199, 79] on icon "icon: close-circle" at bounding box center [200, 79] width 5 height 5
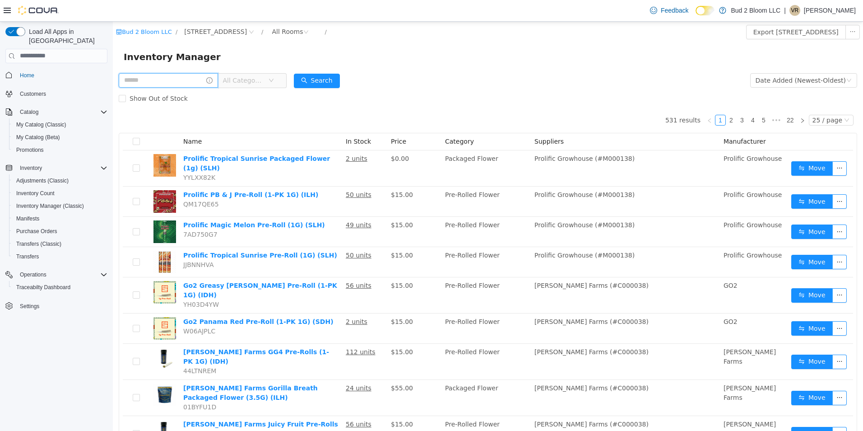
click at [181, 79] on input "text" at bounding box center [168, 80] width 99 height 14
type input "**********"
click at [310, 79] on button "Search" at bounding box center [317, 80] width 46 height 14
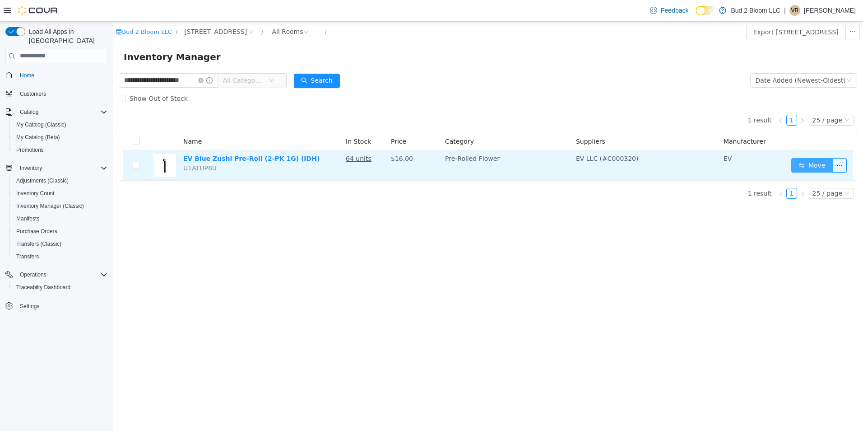
click at [808, 161] on button "Move" at bounding box center [812, 165] width 42 height 14
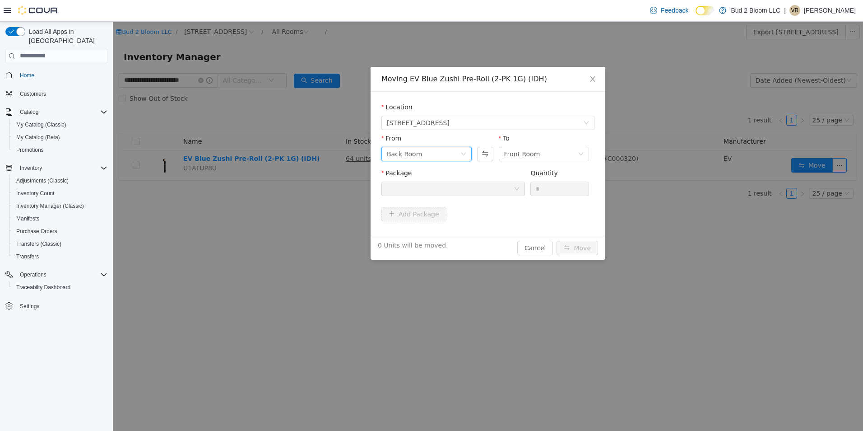
click at [406, 152] on div "Back Room" at bounding box center [404, 154] width 35 height 14
click at [414, 212] on li "SAMPLES" at bounding box center [426, 215] width 90 height 14
click at [525, 156] on div "Front Room" at bounding box center [522, 154] width 36 height 14
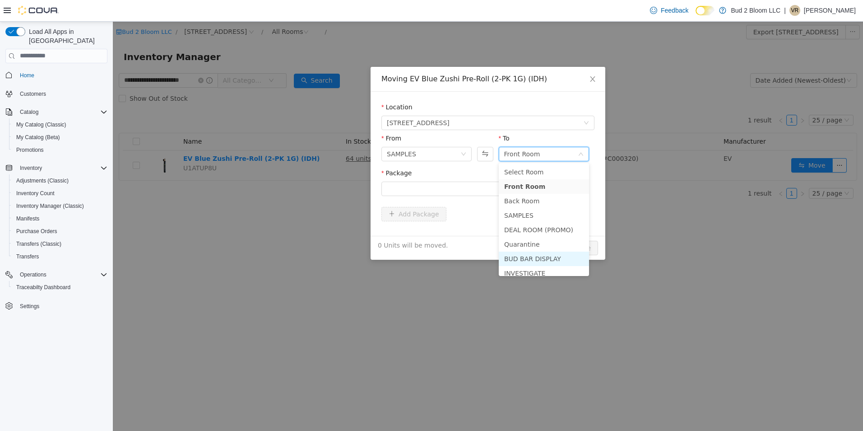
click at [518, 259] on li "BUD BAR DISPLAY" at bounding box center [544, 258] width 90 height 14
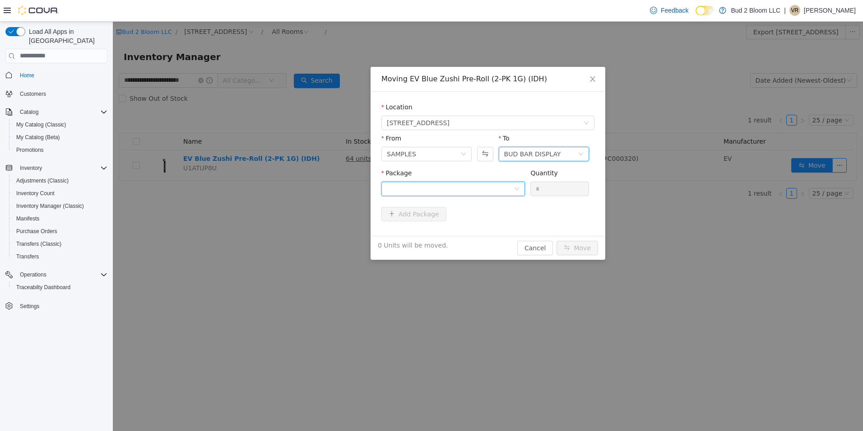
click at [457, 191] on div at bounding box center [450, 188] width 127 height 14
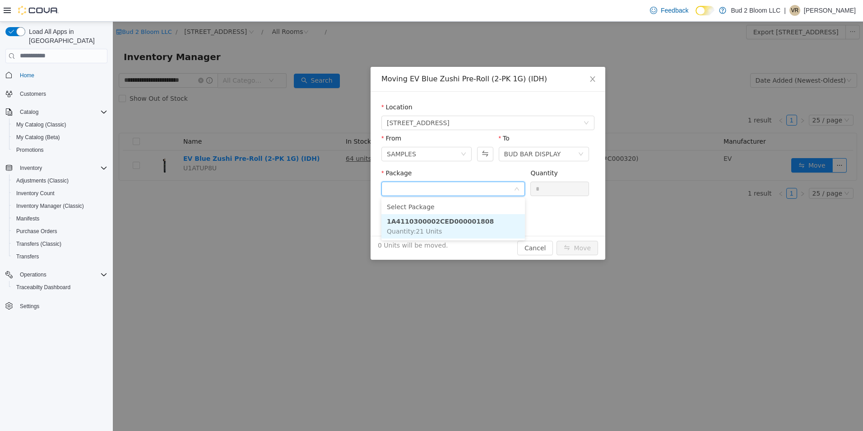
click at [450, 219] on strong "1A4110300002CED000001808" at bounding box center [440, 220] width 107 height 7
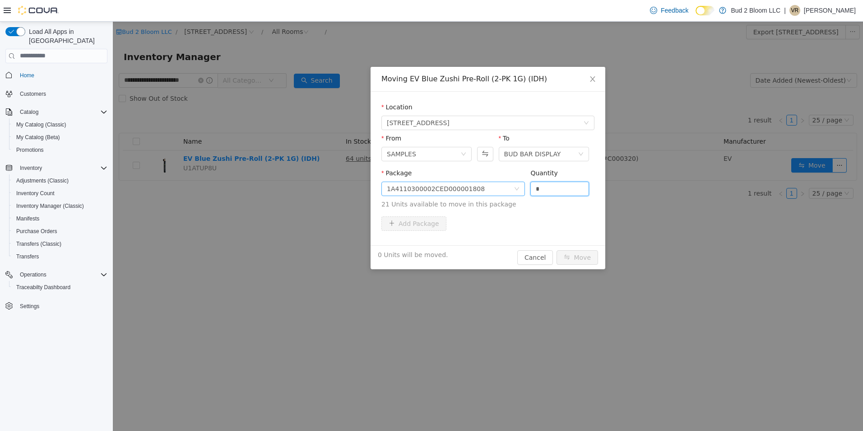
drag, startPoint x: 550, startPoint y: 191, endPoint x: 515, endPoint y: 183, distance: 35.5
click at [515, 183] on span "Package 1A4110300002CED000001808 Quantity * 21 Units available to move in this …" at bounding box center [487, 189] width 213 height 40
type input "*"
click at [557, 250] on button "Move" at bounding box center [578, 257] width 42 height 14
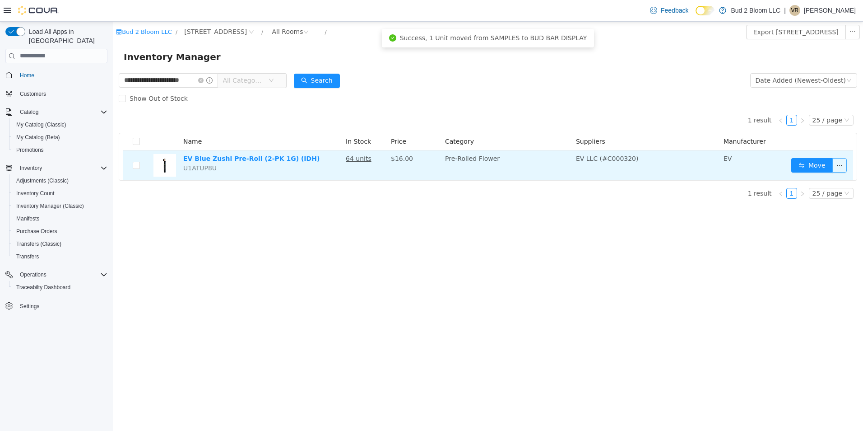
click at [841, 167] on button "button" at bounding box center [839, 165] width 14 height 14
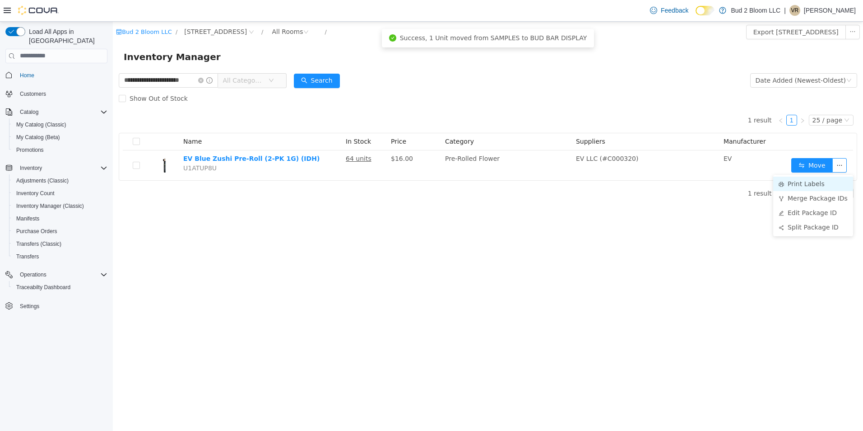
click at [805, 182] on li "Print Labels" at bounding box center [813, 183] width 80 height 14
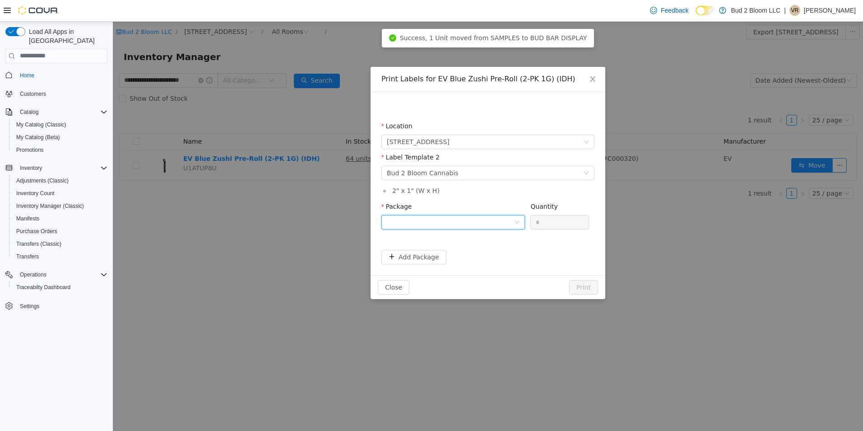
click at [450, 219] on div at bounding box center [450, 222] width 127 height 14
click at [465, 267] on strong "1A4110300002CED000001808" at bounding box center [440, 268] width 107 height 7
click at [544, 221] on input "*" at bounding box center [560, 222] width 58 height 14
click at [584, 290] on button "Print" at bounding box center [583, 286] width 29 height 14
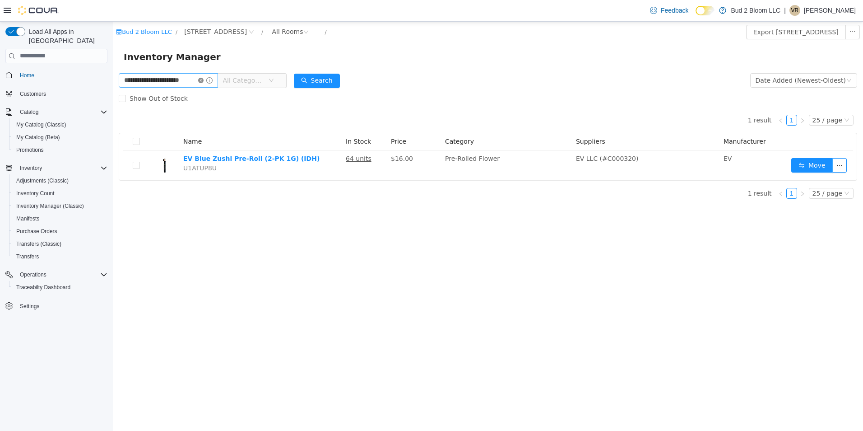
click at [199, 81] on icon "icon: close-circle" at bounding box center [200, 79] width 5 height 5
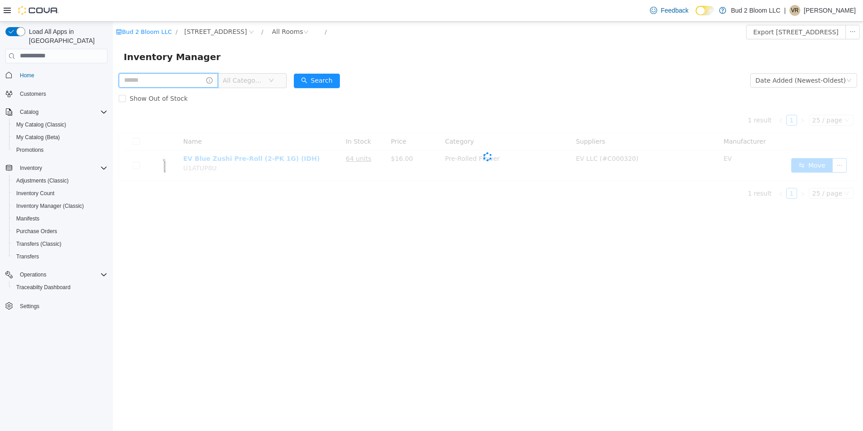
click at [171, 78] on input "text" at bounding box center [168, 80] width 99 height 14
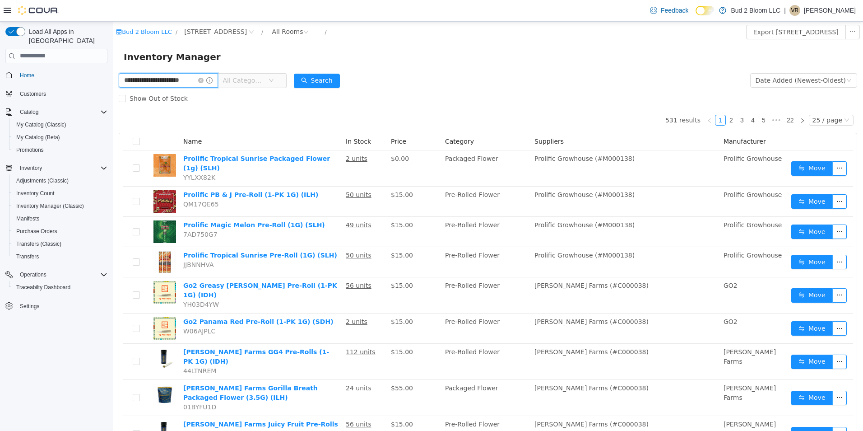
scroll to position [0, 12]
type input "**********"
click at [312, 80] on button "Search" at bounding box center [317, 80] width 46 height 14
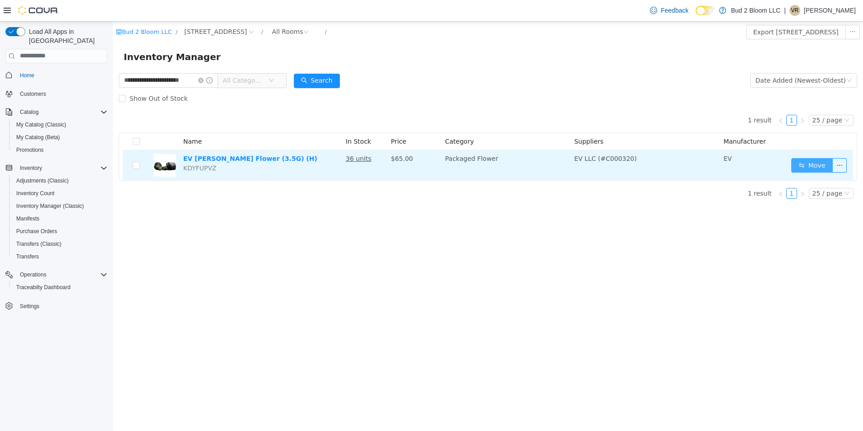
click at [806, 159] on button "Move" at bounding box center [812, 165] width 42 height 14
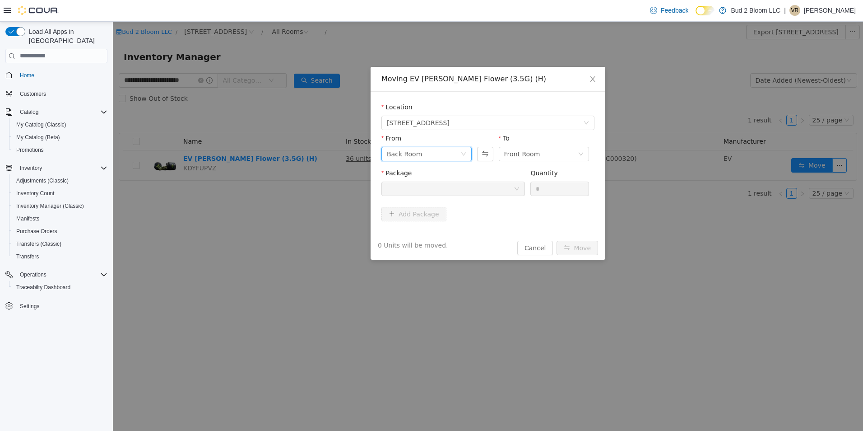
click at [434, 154] on div "Back Room" at bounding box center [424, 154] width 74 height 14
drag, startPoint x: 405, startPoint y: 256, endPoint x: 432, endPoint y: 241, distance: 30.9
click at [406, 256] on li "BUD BAR DISPLAY" at bounding box center [426, 258] width 90 height 14
click at [548, 156] on div "Front Room" at bounding box center [541, 154] width 74 height 14
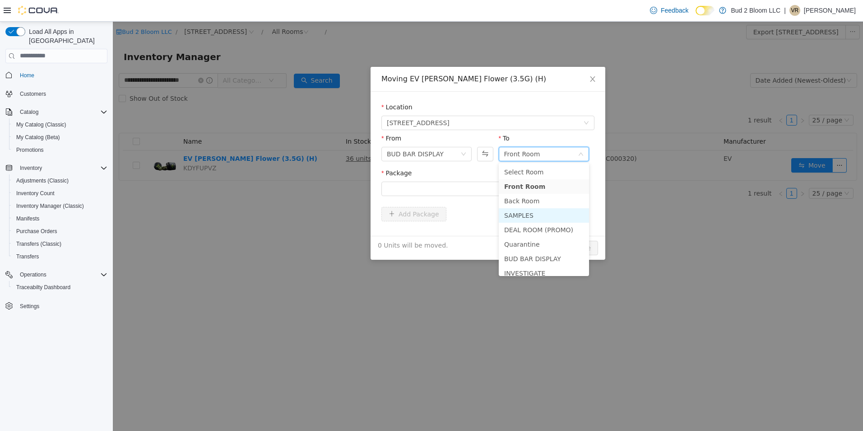
click at [519, 212] on li "SAMPLES" at bounding box center [544, 215] width 90 height 14
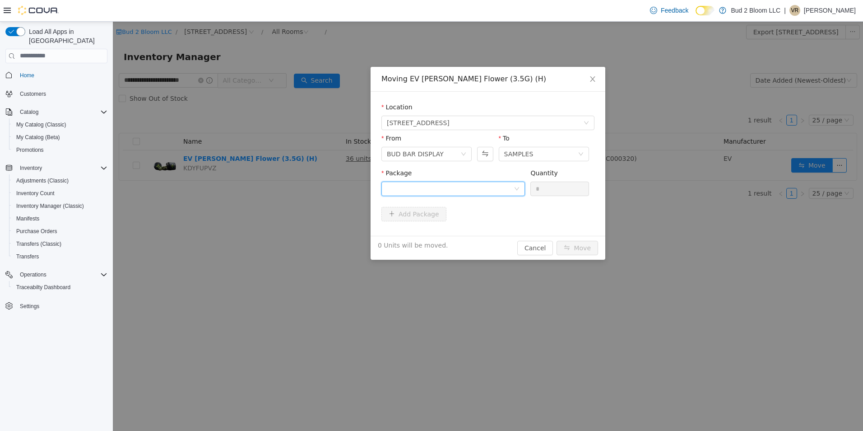
click at [481, 185] on div at bounding box center [450, 188] width 127 height 14
drag, startPoint x: 456, startPoint y: 218, endPoint x: 511, endPoint y: 204, distance: 57.3
click at [460, 218] on strong "1A4110300002CED000001807" at bounding box center [440, 220] width 107 height 7
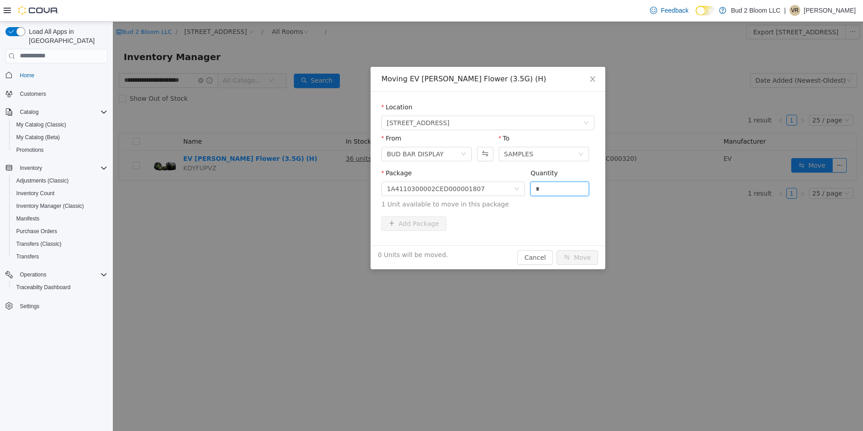
drag, startPoint x: 553, startPoint y: 190, endPoint x: 526, endPoint y: 189, distance: 26.7
click at [526, 189] on div "Package 1A4110300002CED000001807 Quantity * 1 Unit available to move in this pa…" at bounding box center [487, 188] width 213 height 41
type input "*"
click at [557, 250] on button "Move" at bounding box center [578, 257] width 42 height 14
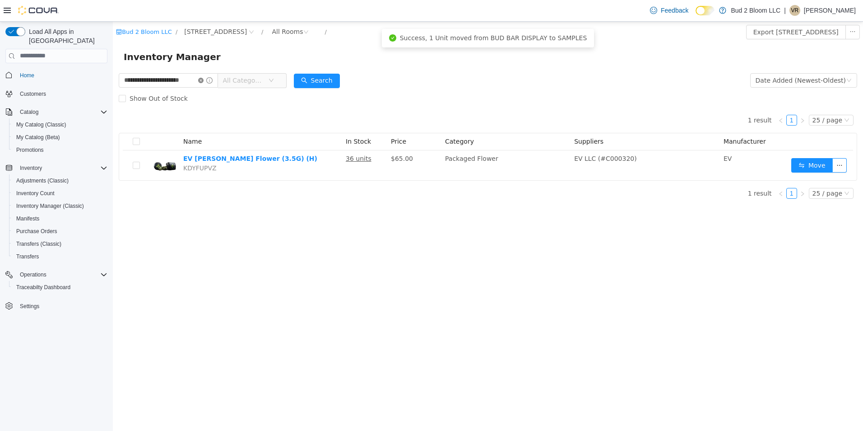
click at [200, 79] on icon "icon: close-circle" at bounding box center [200, 79] width 5 height 5
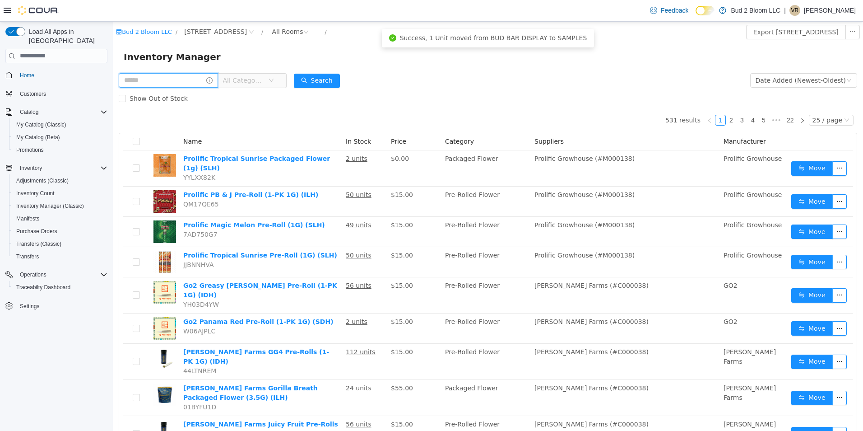
click at [176, 79] on input "text" at bounding box center [168, 80] width 99 height 14
type input "**********"
click at [312, 81] on button "Search" at bounding box center [317, 80] width 46 height 14
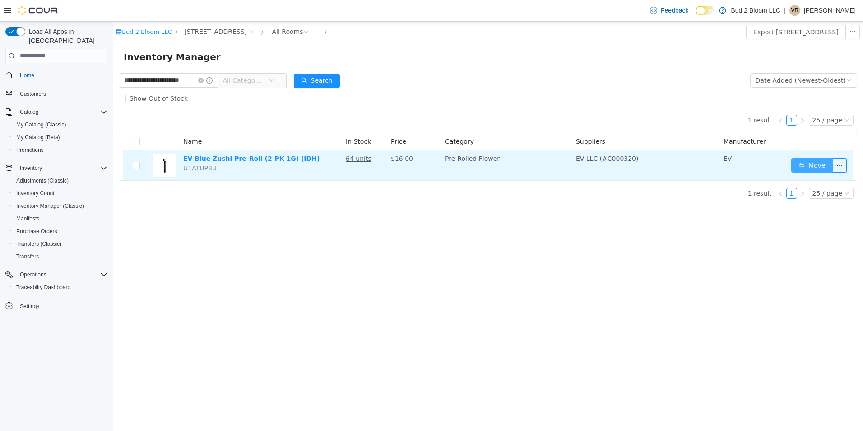
click at [806, 166] on button "Move" at bounding box center [812, 165] width 42 height 14
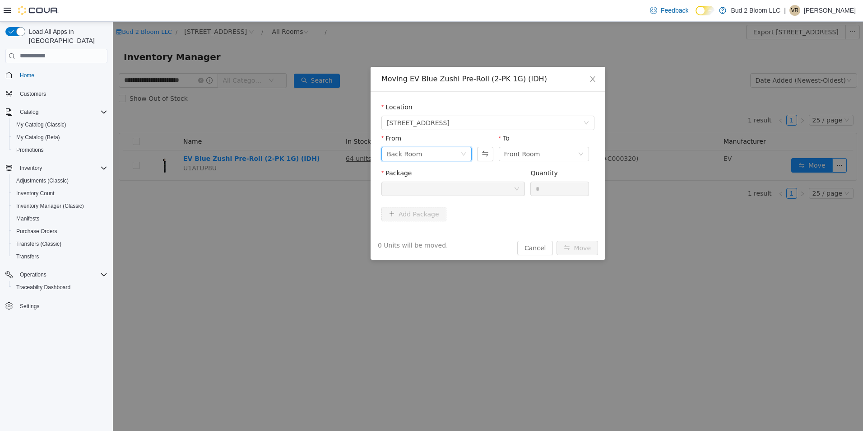
click at [407, 154] on div "Back Room" at bounding box center [404, 154] width 35 height 14
drag, startPoint x: 411, startPoint y: 257, endPoint x: 445, endPoint y: 241, distance: 38.2
click at [413, 258] on li "BUD BAR DISPLAY" at bounding box center [426, 258] width 90 height 14
click at [541, 154] on div "Front Room" at bounding box center [541, 154] width 74 height 14
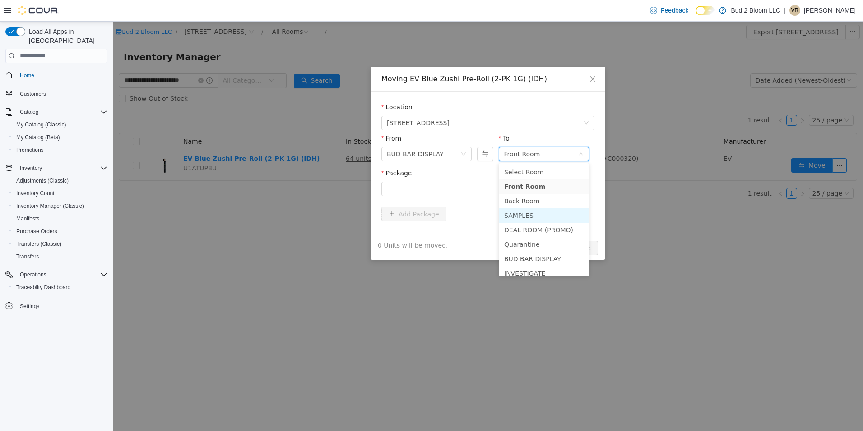
click at [528, 217] on li "SAMPLES" at bounding box center [544, 215] width 90 height 14
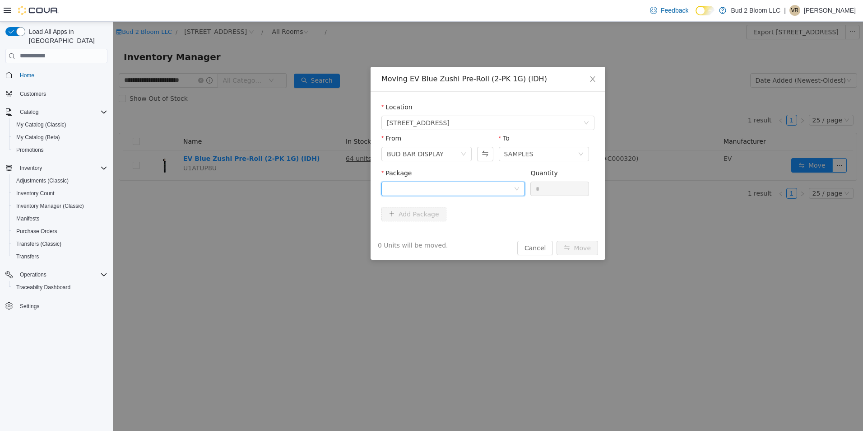
click at [470, 187] on div at bounding box center [450, 188] width 127 height 14
click at [461, 218] on strong "1A4110300002CED000001808" at bounding box center [440, 220] width 107 height 7
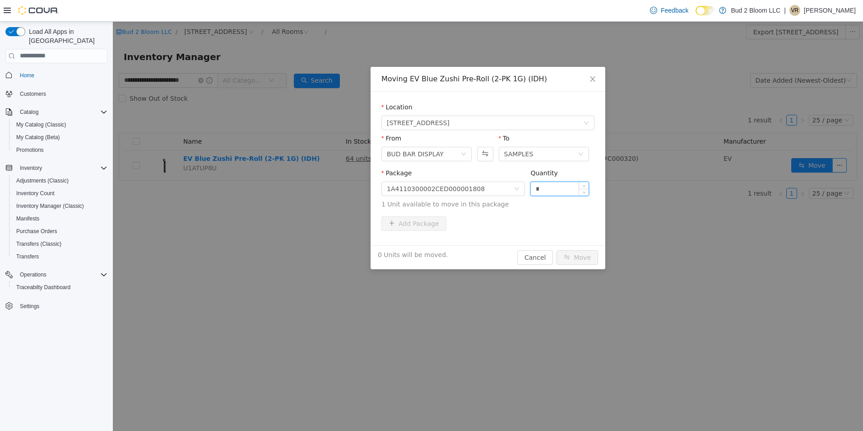
drag, startPoint x: 549, startPoint y: 190, endPoint x: 535, endPoint y: 186, distance: 15.0
click at [535, 186] on input "*" at bounding box center [560, 188] width 58 height 14
type input "*"
click at [557, 250] on button "Move" at bounding box center [578, 257] width 42 height 14
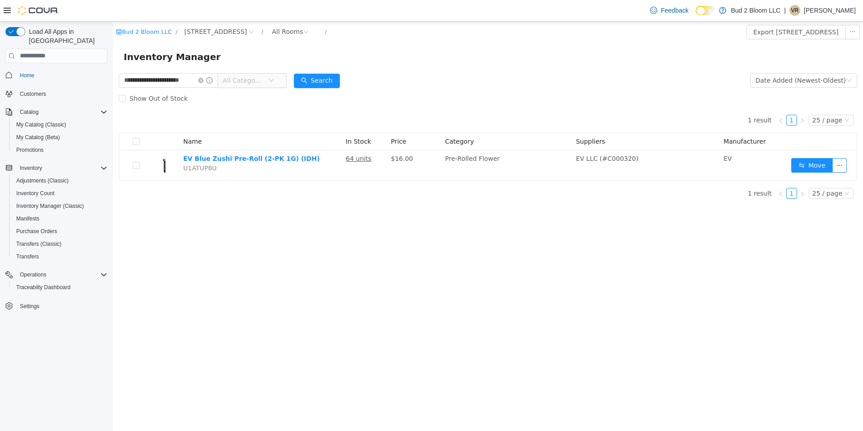
click at [823, 12] on p "[PERSON_NAME]" at bounding box center [830, 10] width 52 height 11
click at [800, 88] on span "Sign Out" at bounding box center [798, 88] width 24 height 9
